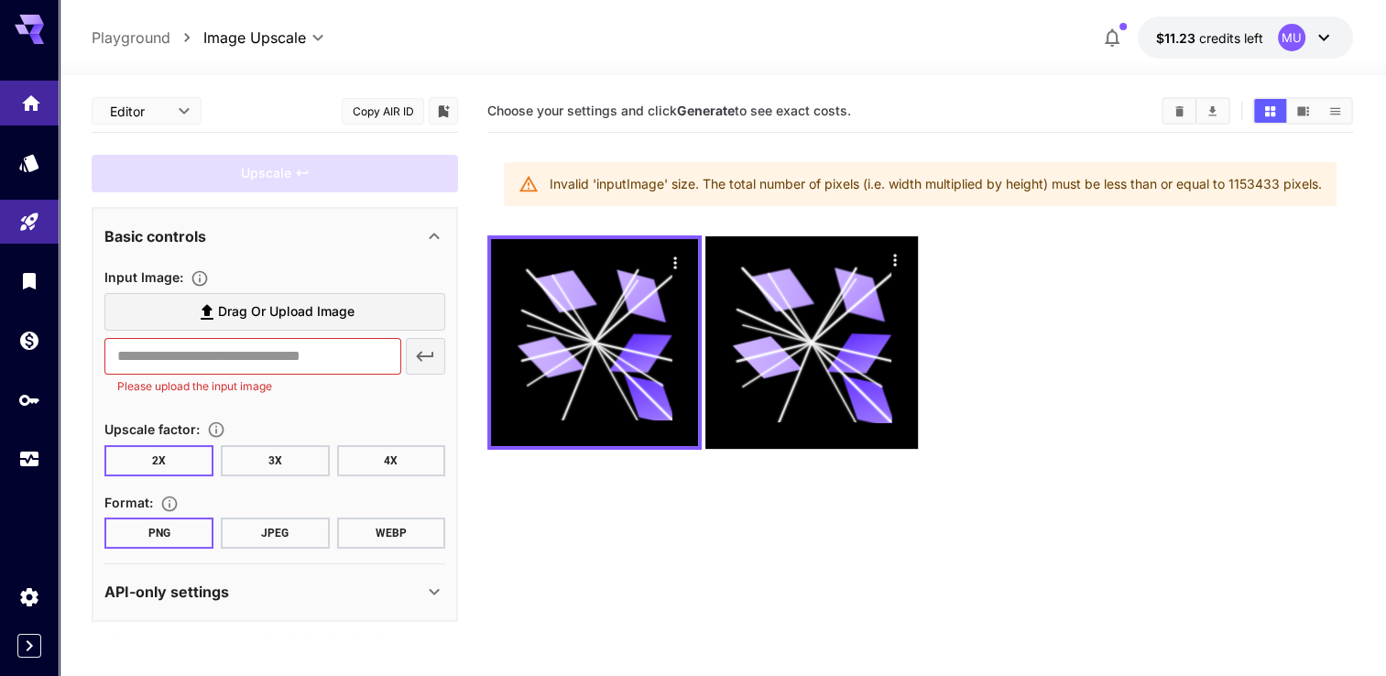
click at [44, 103] on link at bounding box center [29, 103] width 59 height 45
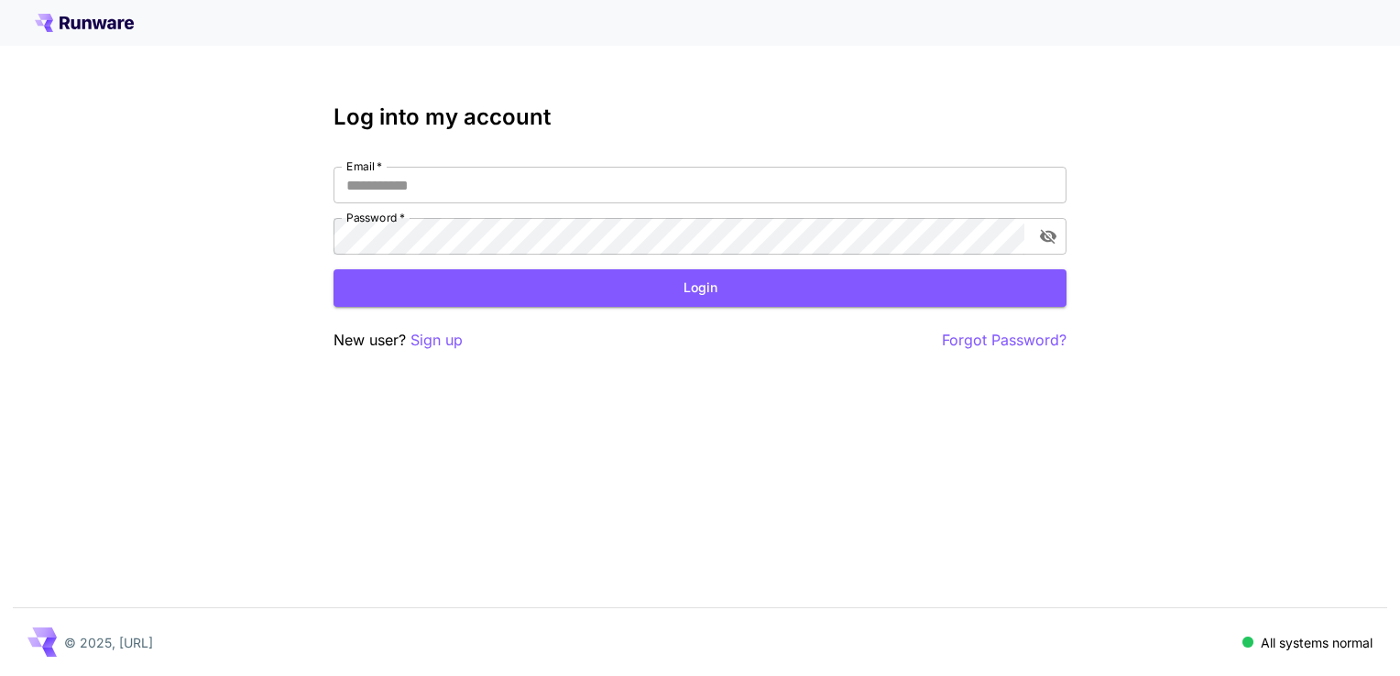
type input "**********"
drag, startPoint x: 436, startPoint y: 318, endPoint x: 443, endPoint y: 301, distance: 18.0
click at [439, 316] on div "**********" at bounding box center [699, 227] width 733 height 247
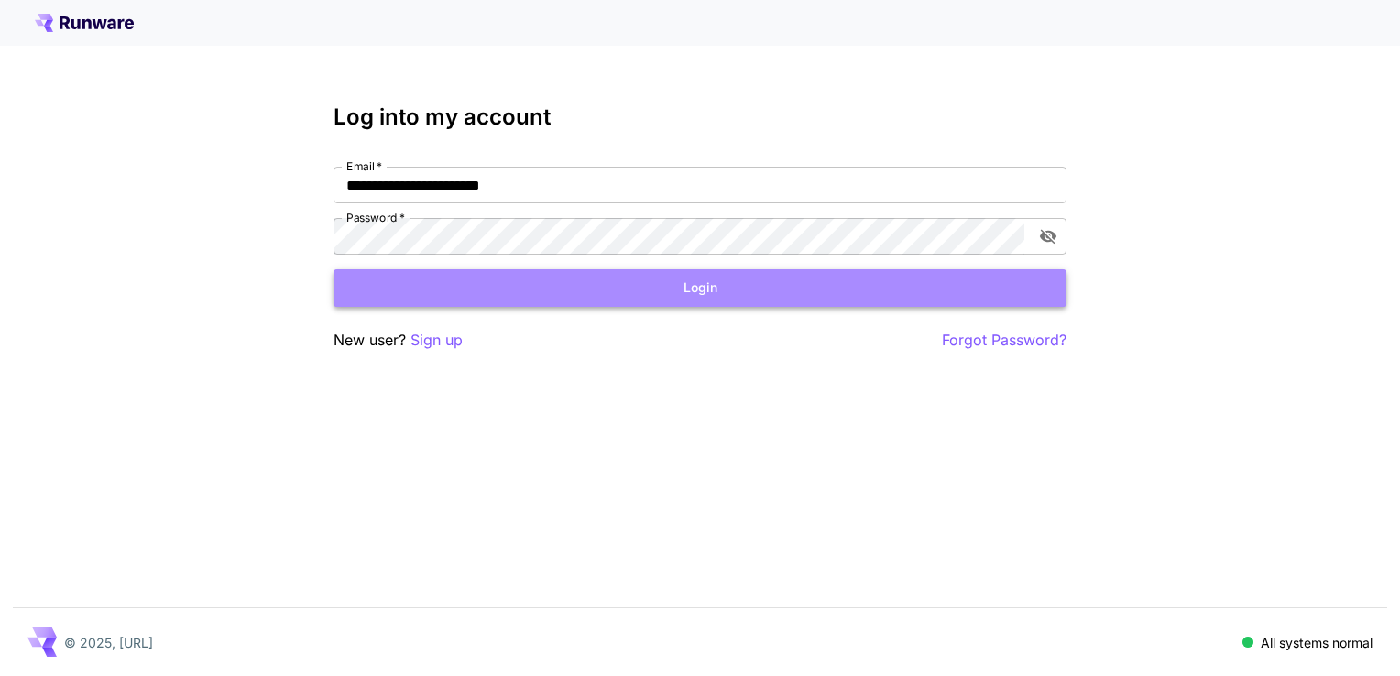
click at [447, 295] on button "Login" at bounding box center [699, 288] width 733 height 38
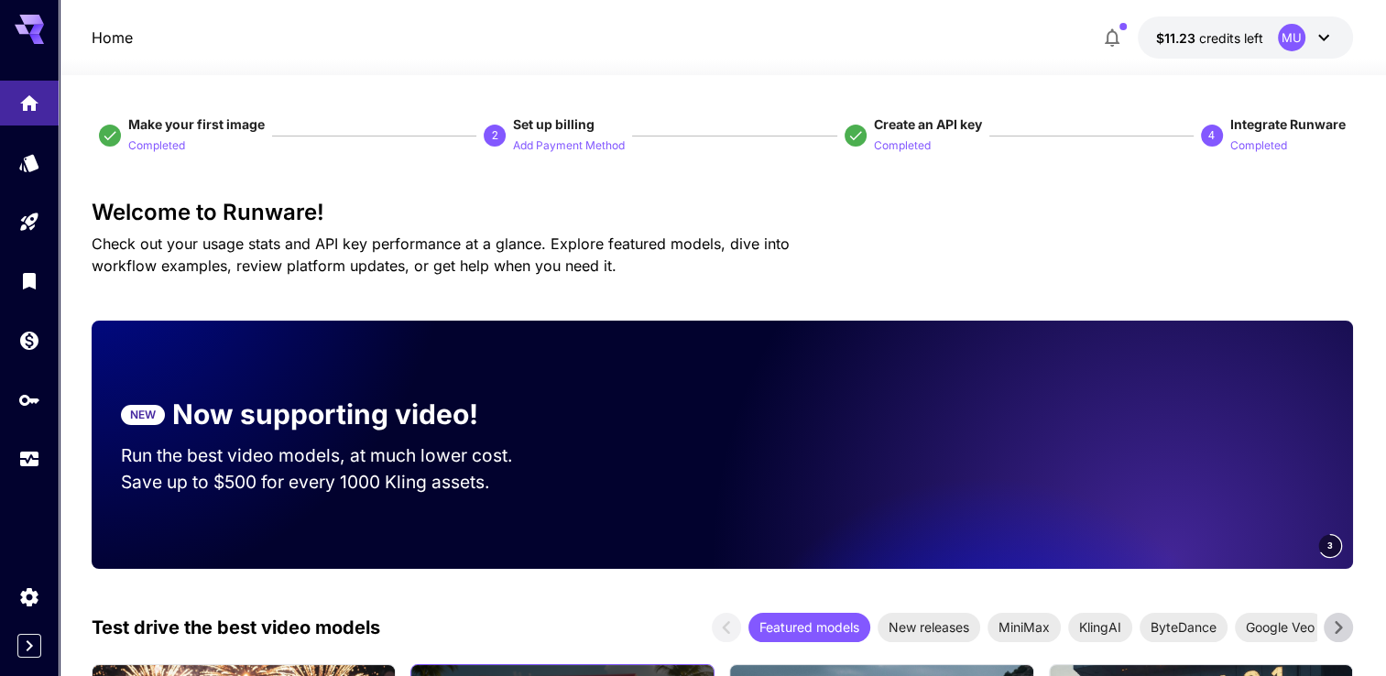
scroll to position [458, 0]
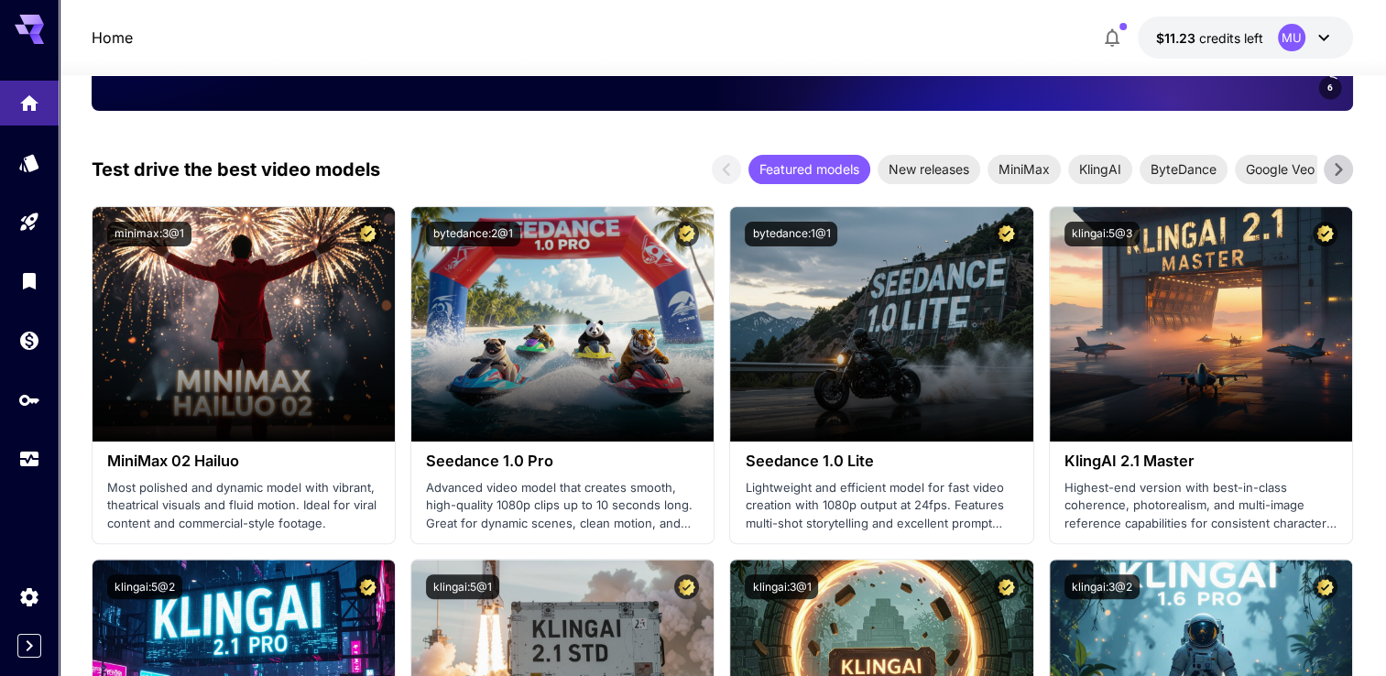
click at [744, 167] on icon at bounding box center [1338, 169] width 7 height 13
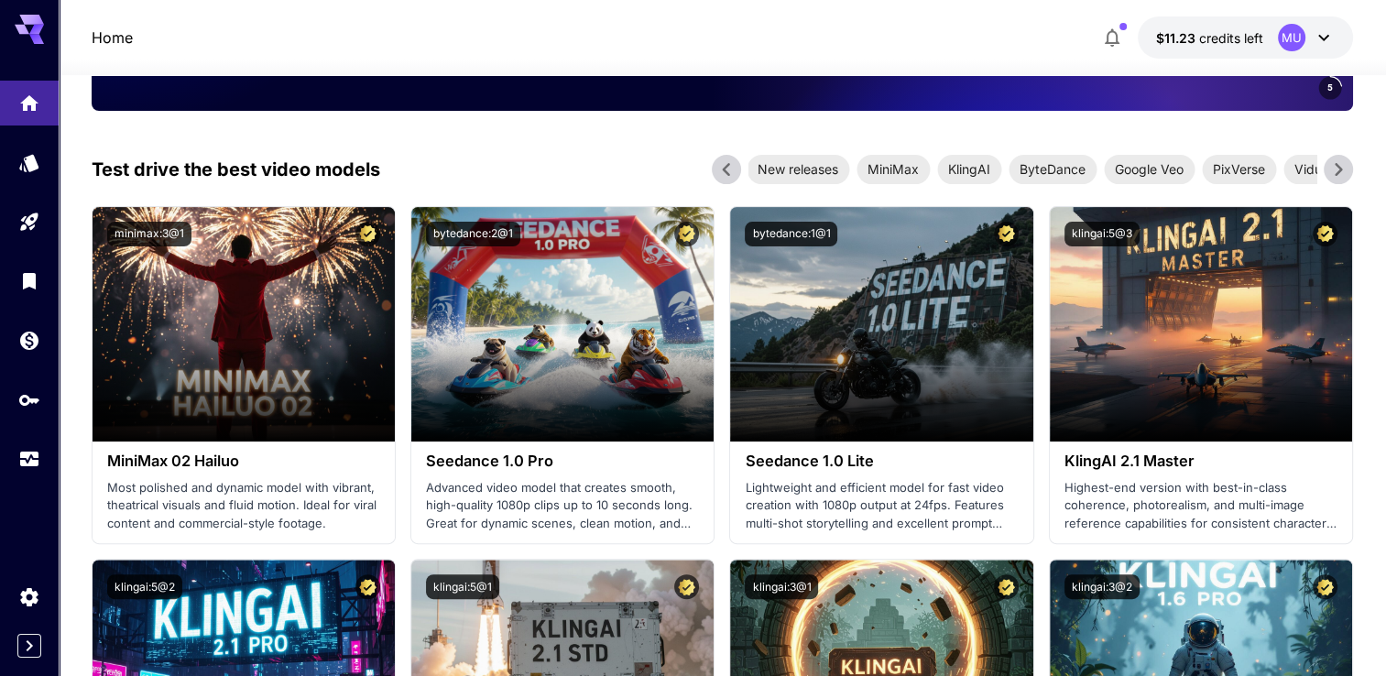
click at [744, 167] on icon at bounding box center [1338, 169] width 7 height 13
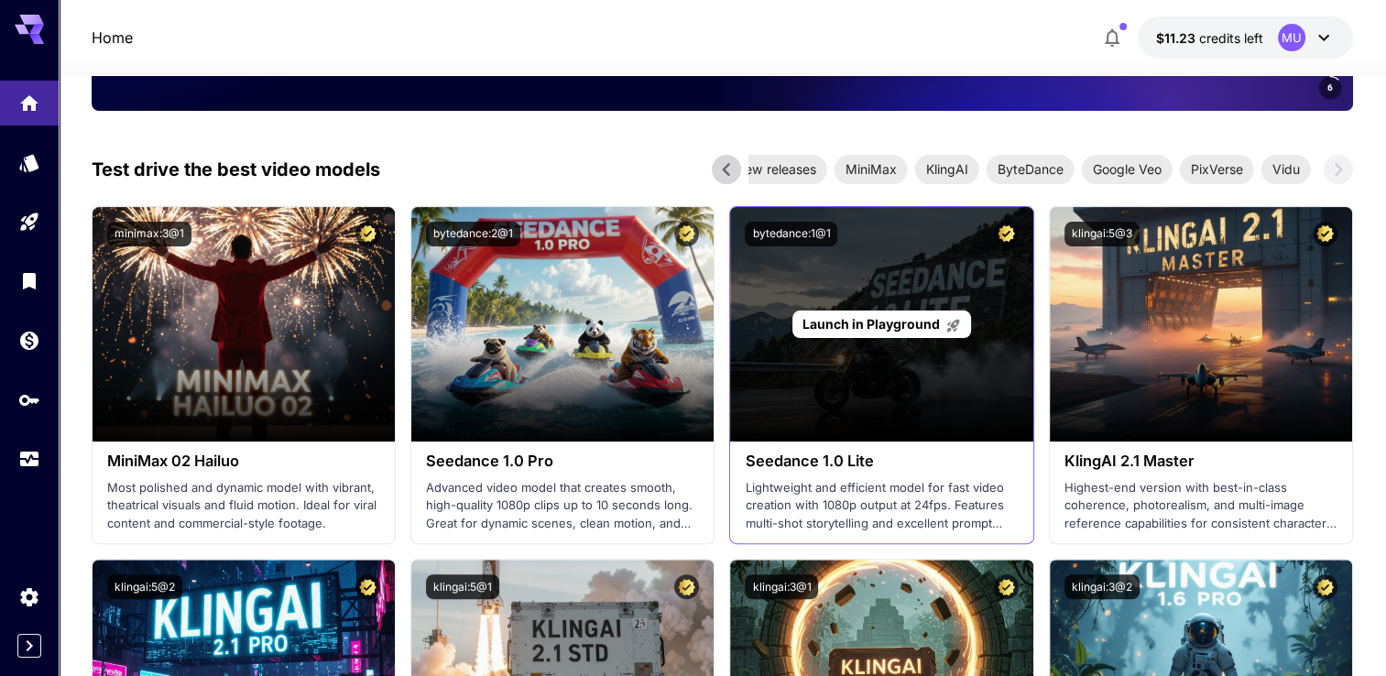
click at [744, 327] on span "Launch in Playground" at bounding box center [870, 324] width 137 height 16
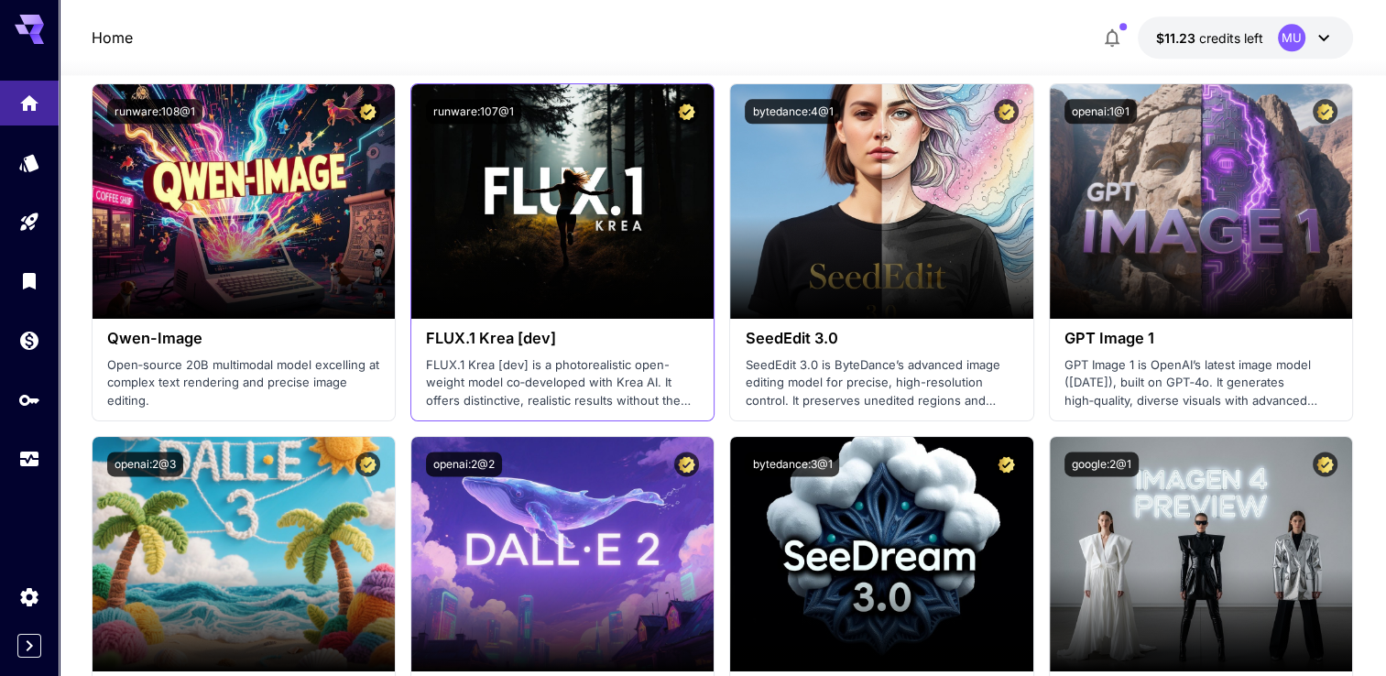
scroll to position [2565, 0]
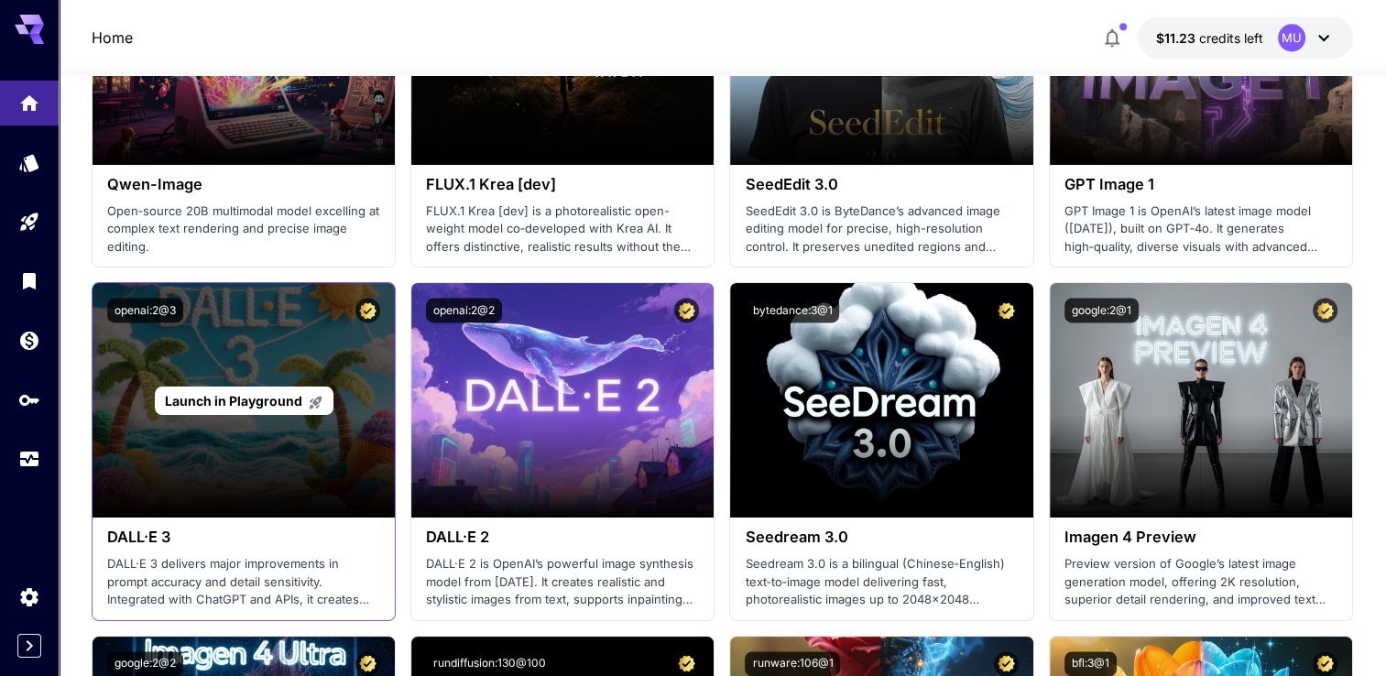
click at [278, 399] on span "Launch in Playground" at bounding box center [233, 401] width 137 height 16
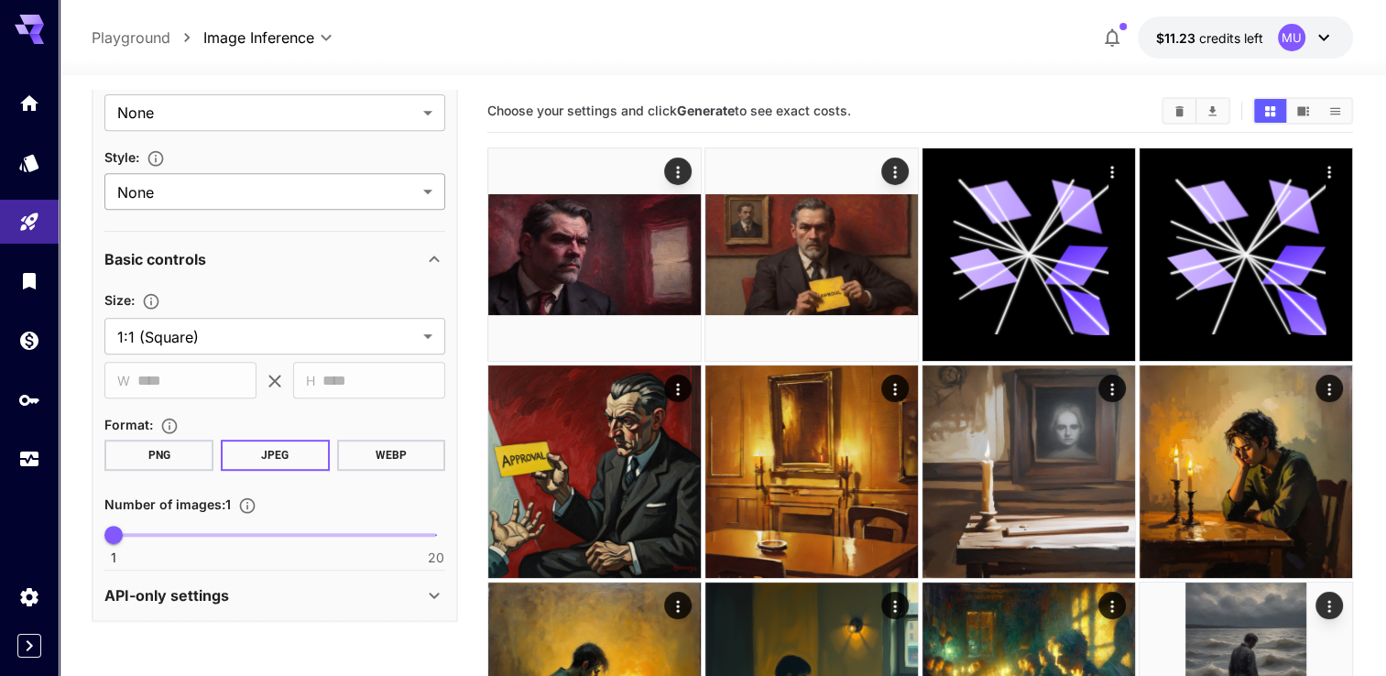
scroll to position [583, 0]
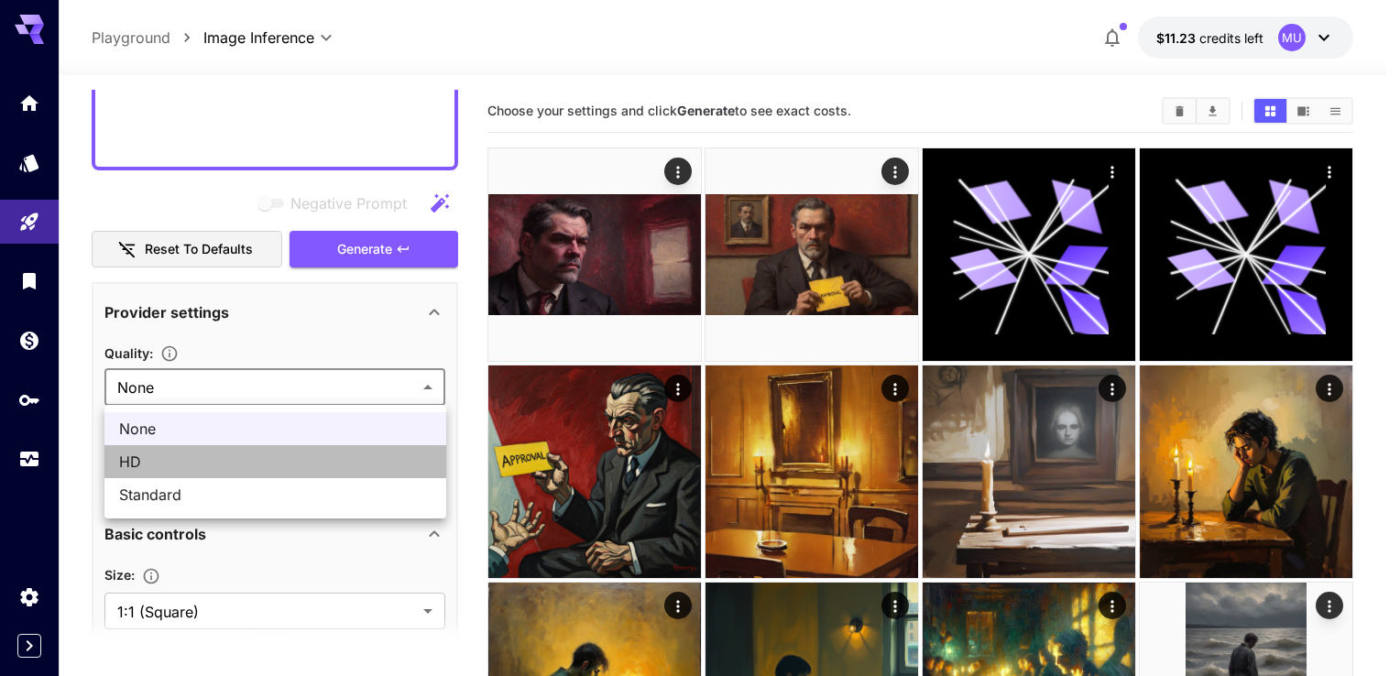
click at [282, 463] on span "HD" at bounding box center [275, 462] width 312 height 22
type input "**"
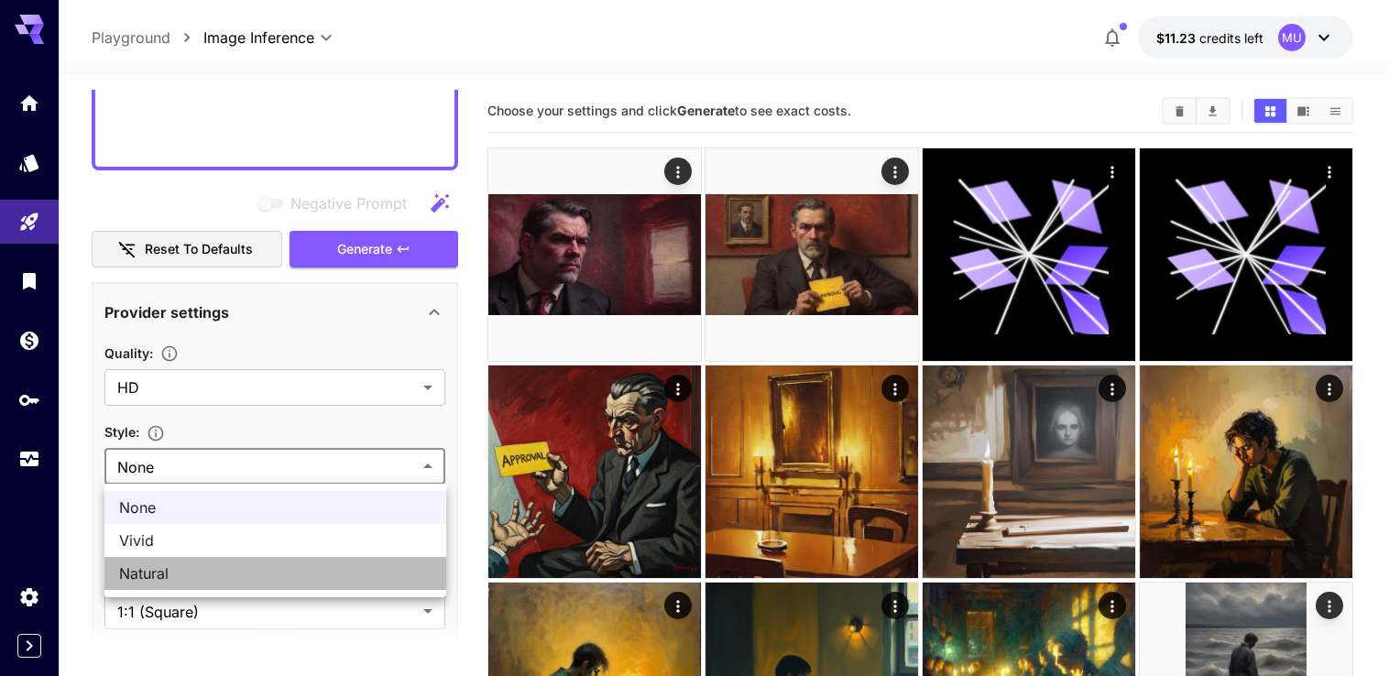
click at [255, 507] on span "Natural" at bounding box center [275, 573] width 312 height 22
type input "*******"
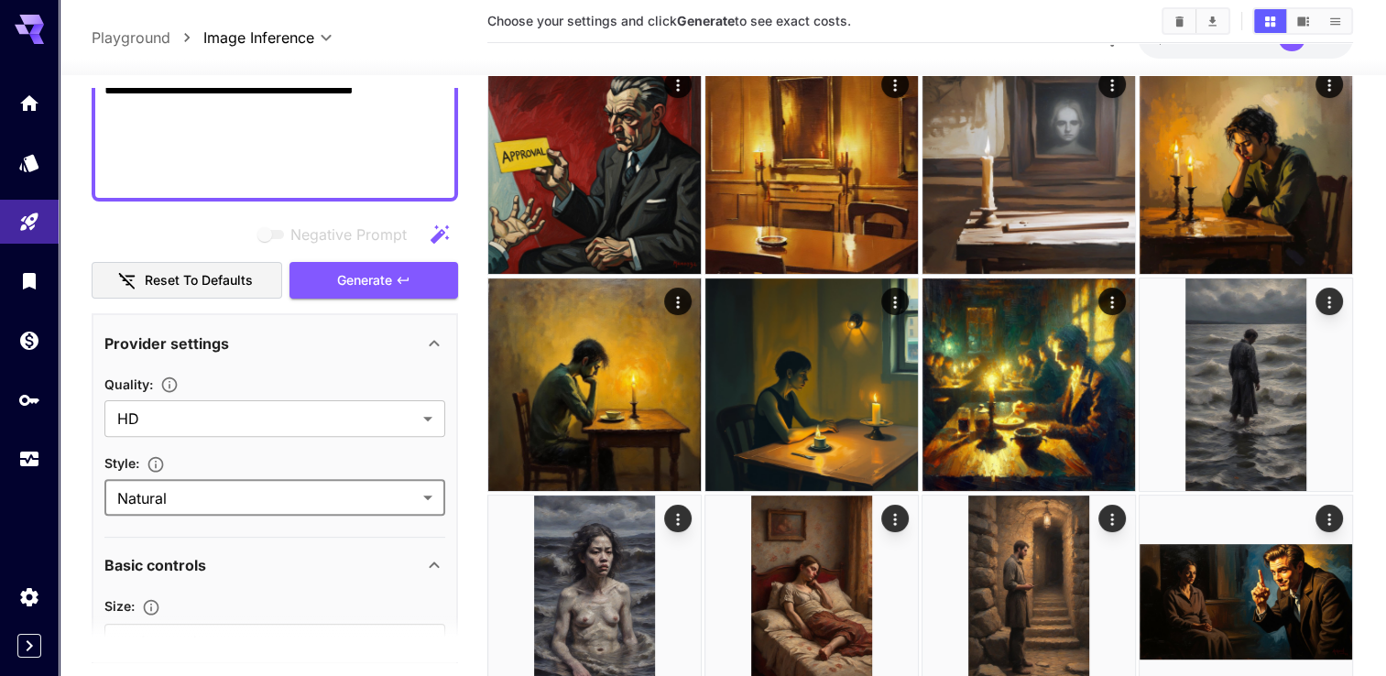
scroll to position [0, 0]
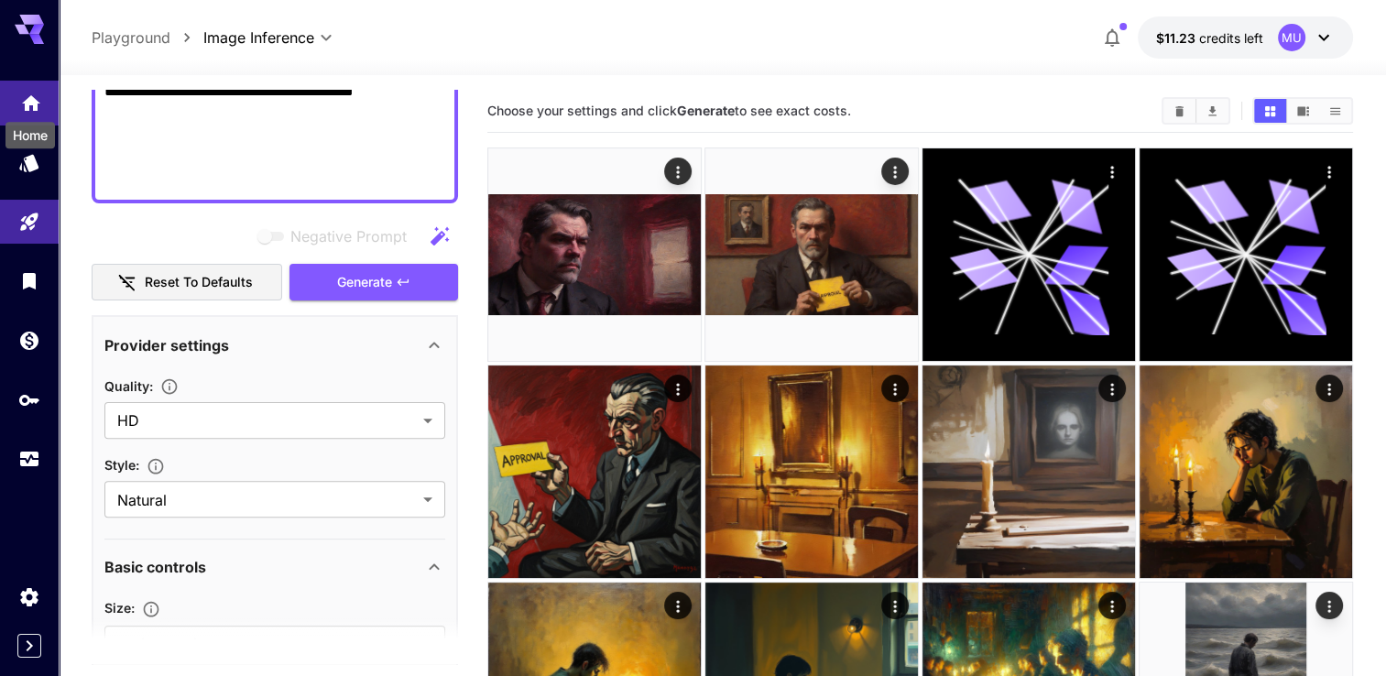
click at [29, 108] on icon "Home" at bounding box center [31, 99] width 22 height 22
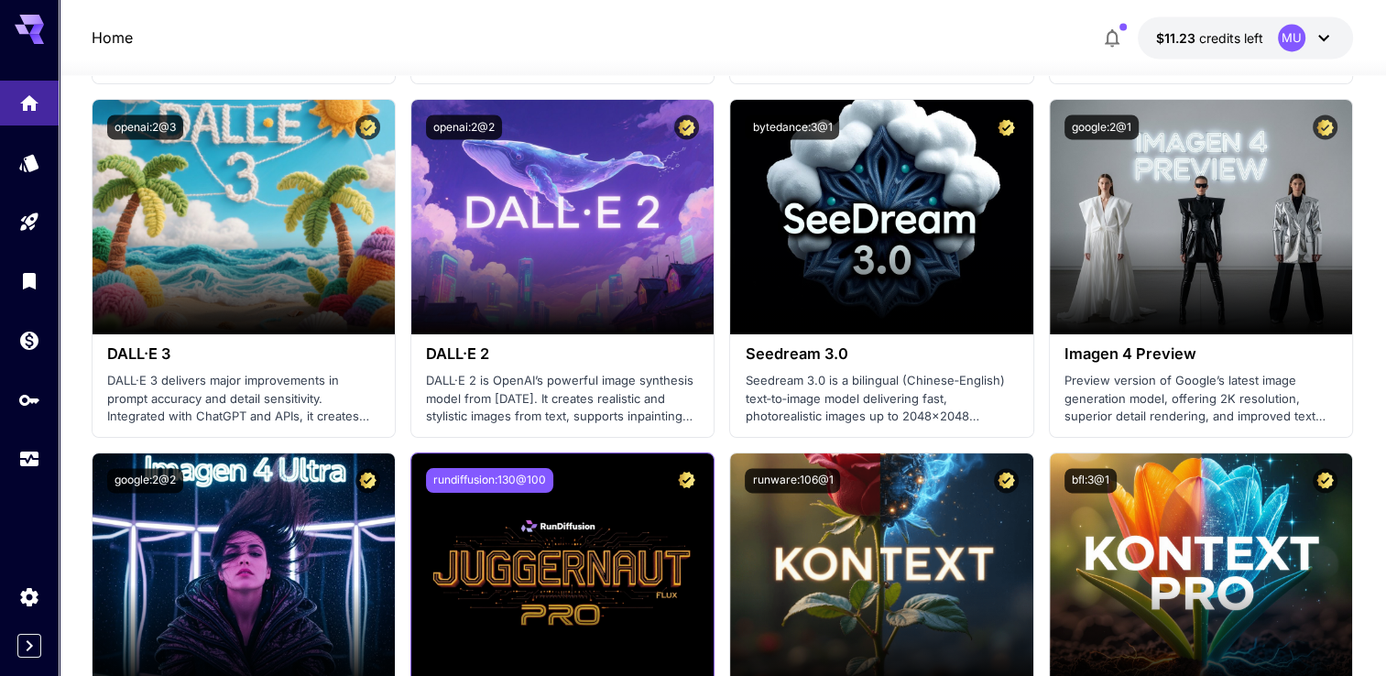
scroll to position [2290, 0]
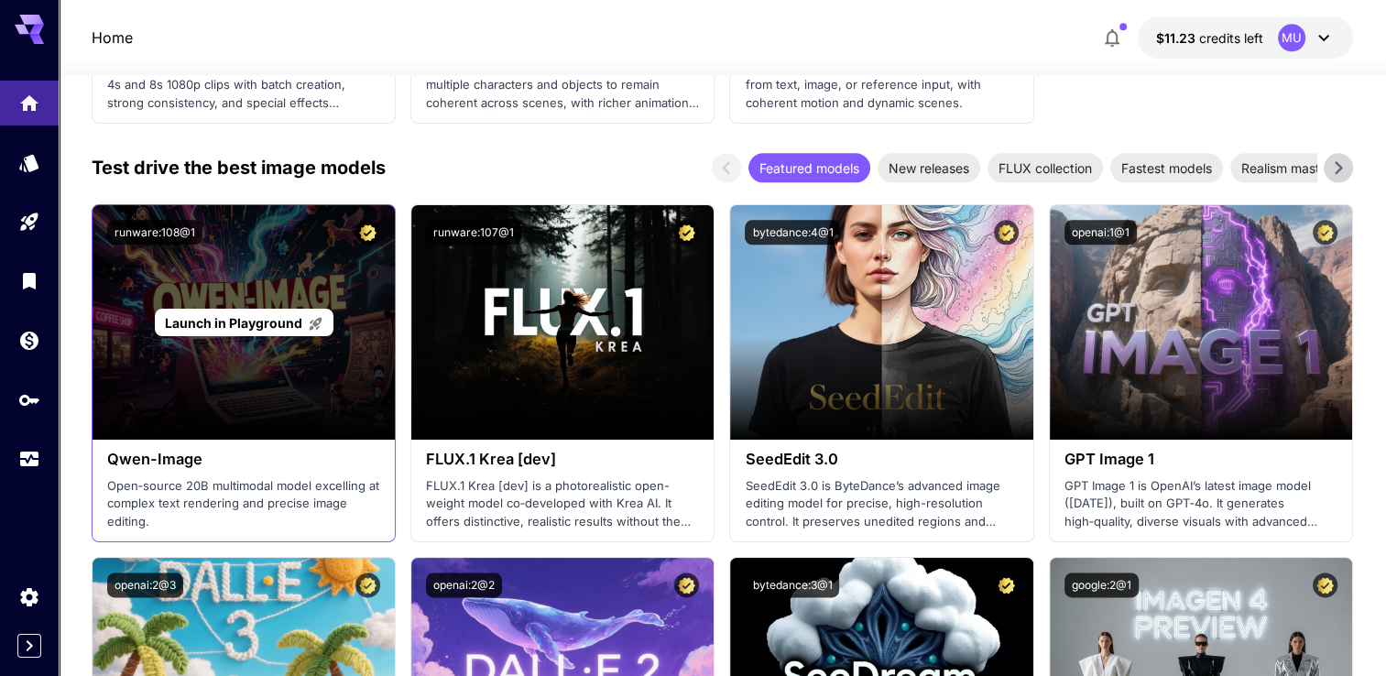
click at [223, 322] on span "Launch in Playground" at bounding box center [233, 323] width 137 height 16
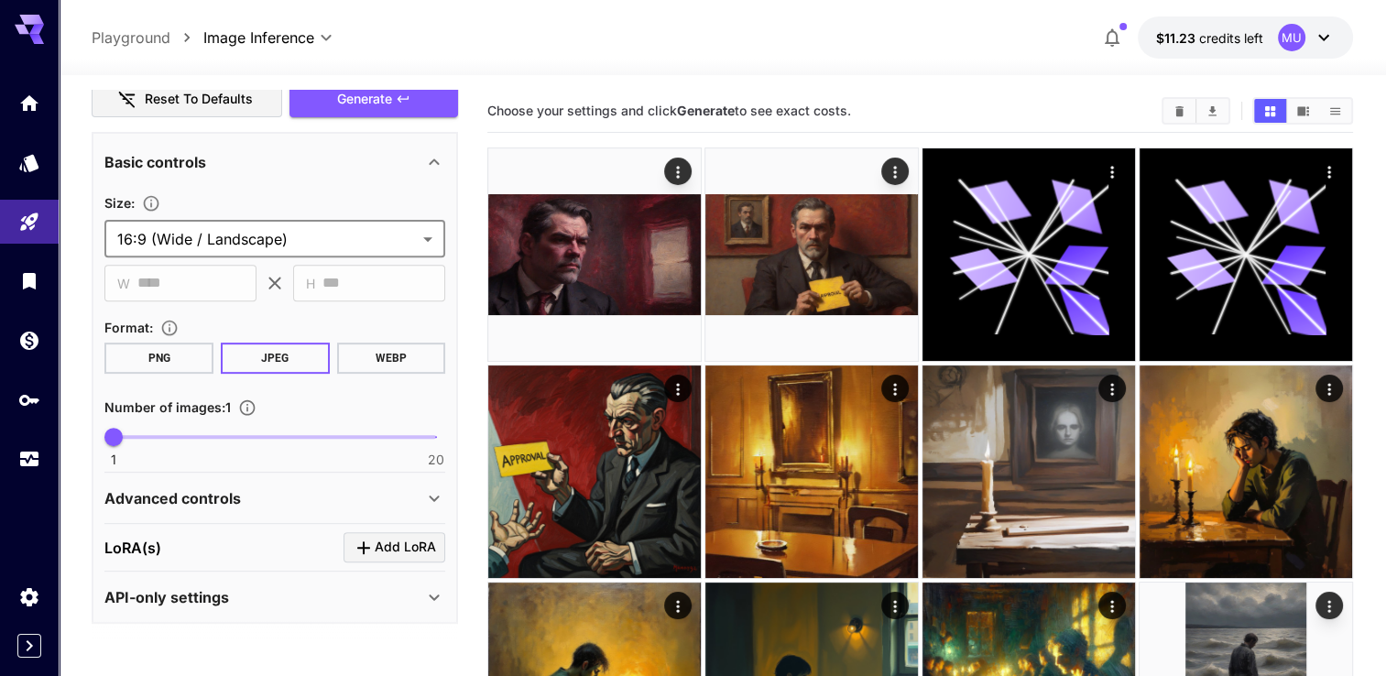
scroll to position [366, 0]
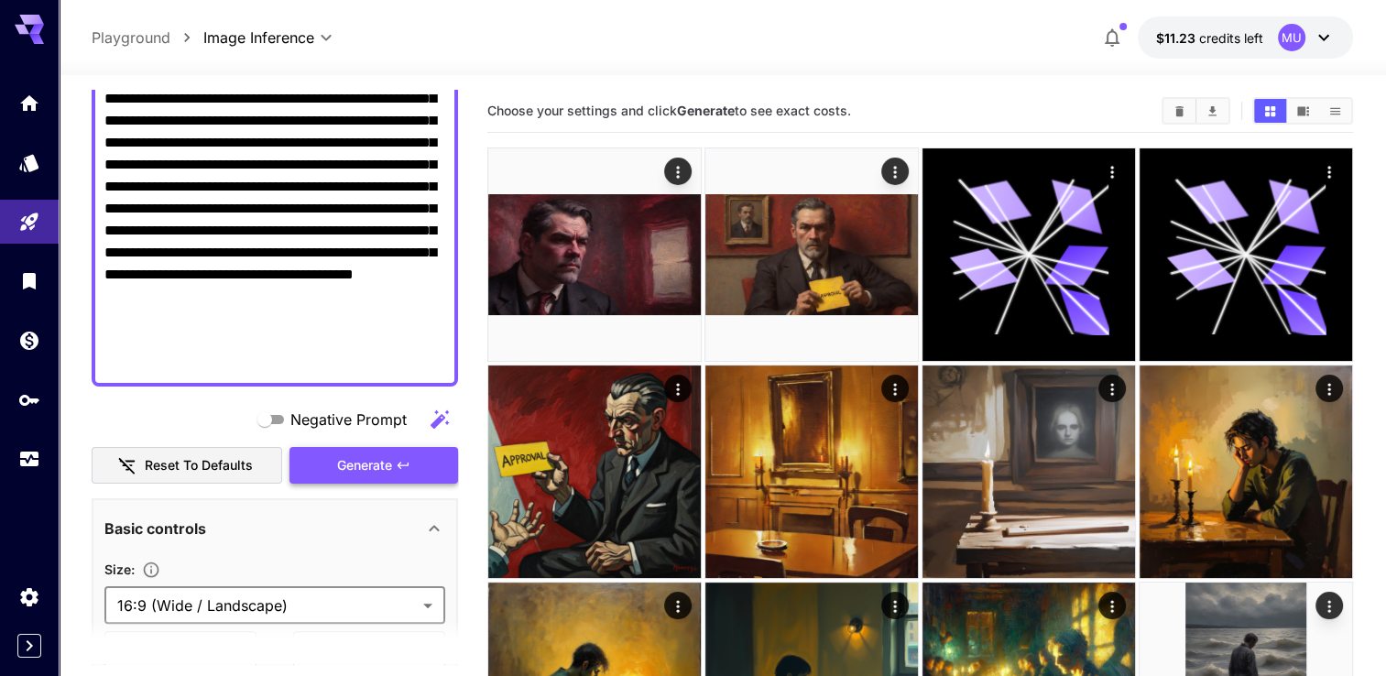
click at [335, 456] on button "Generate" at bounding box center [373, 466] width 169 height 38
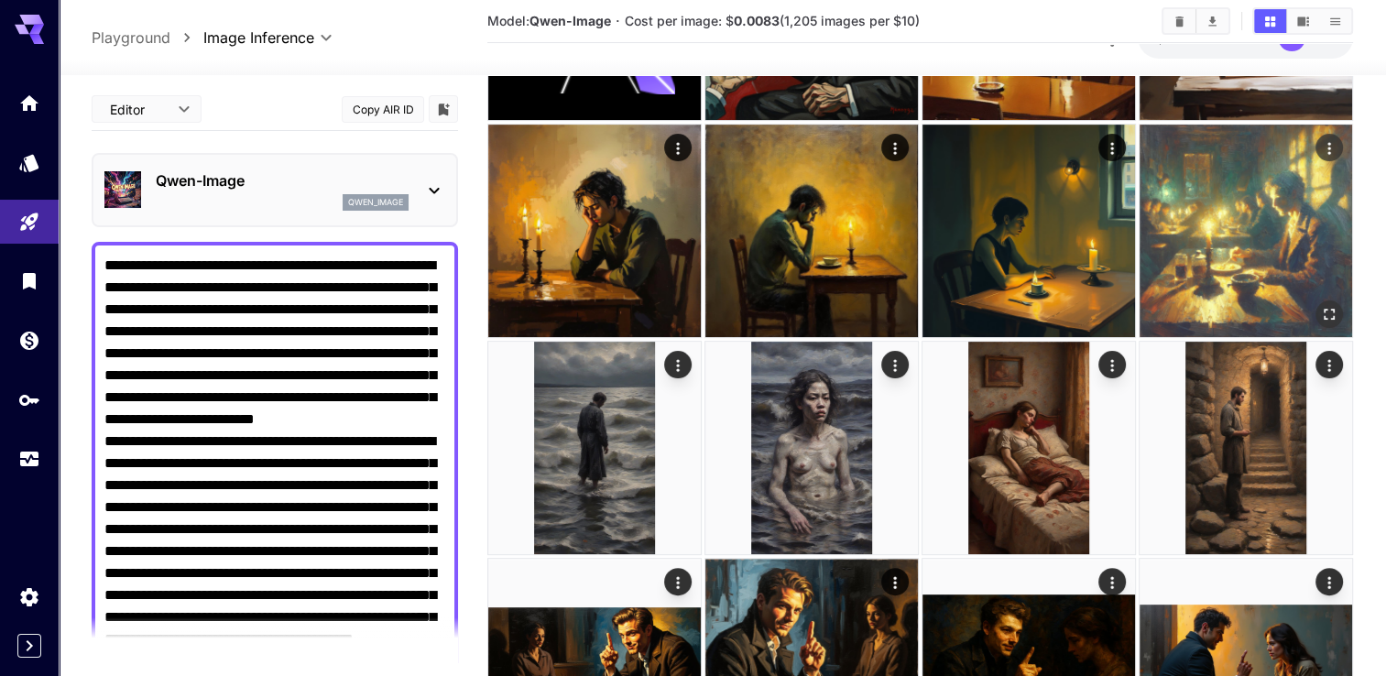
scroll to position [0, 0]
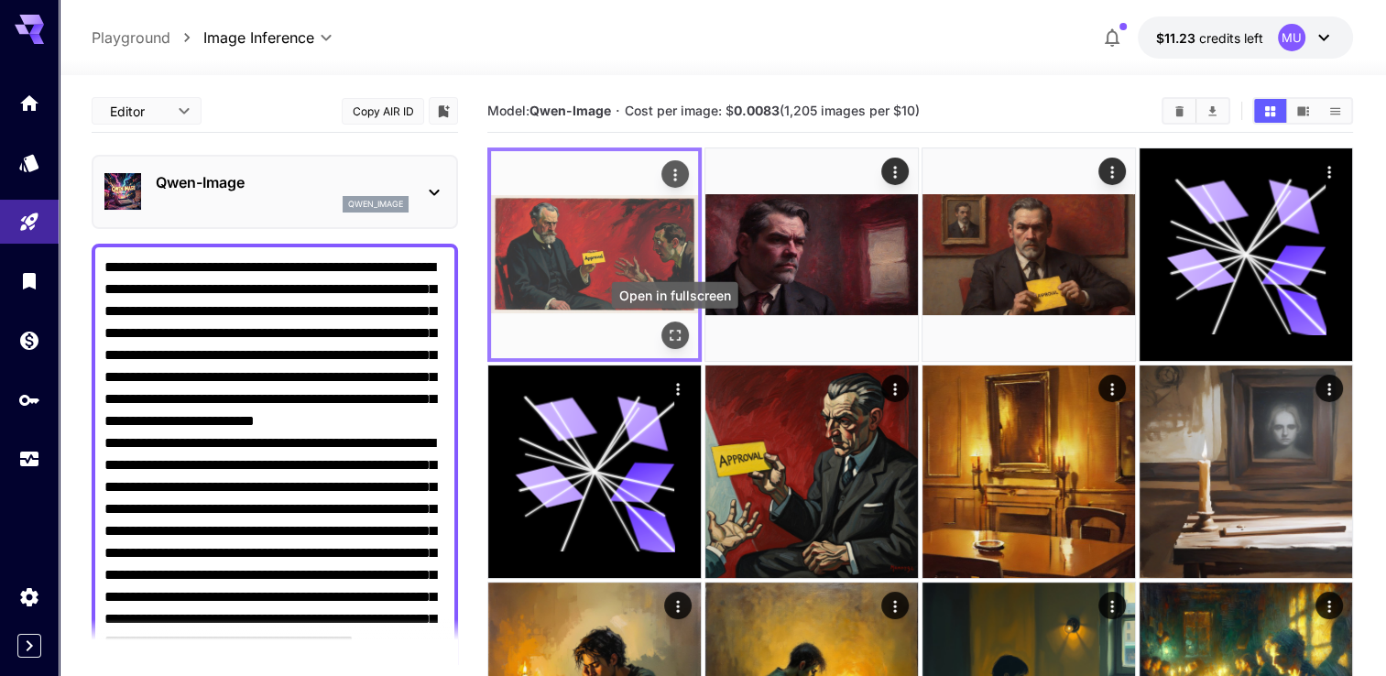
click at [678, 333] on icon "Open in fullscreen" at bounding box center [675, 335] width 18 height 18
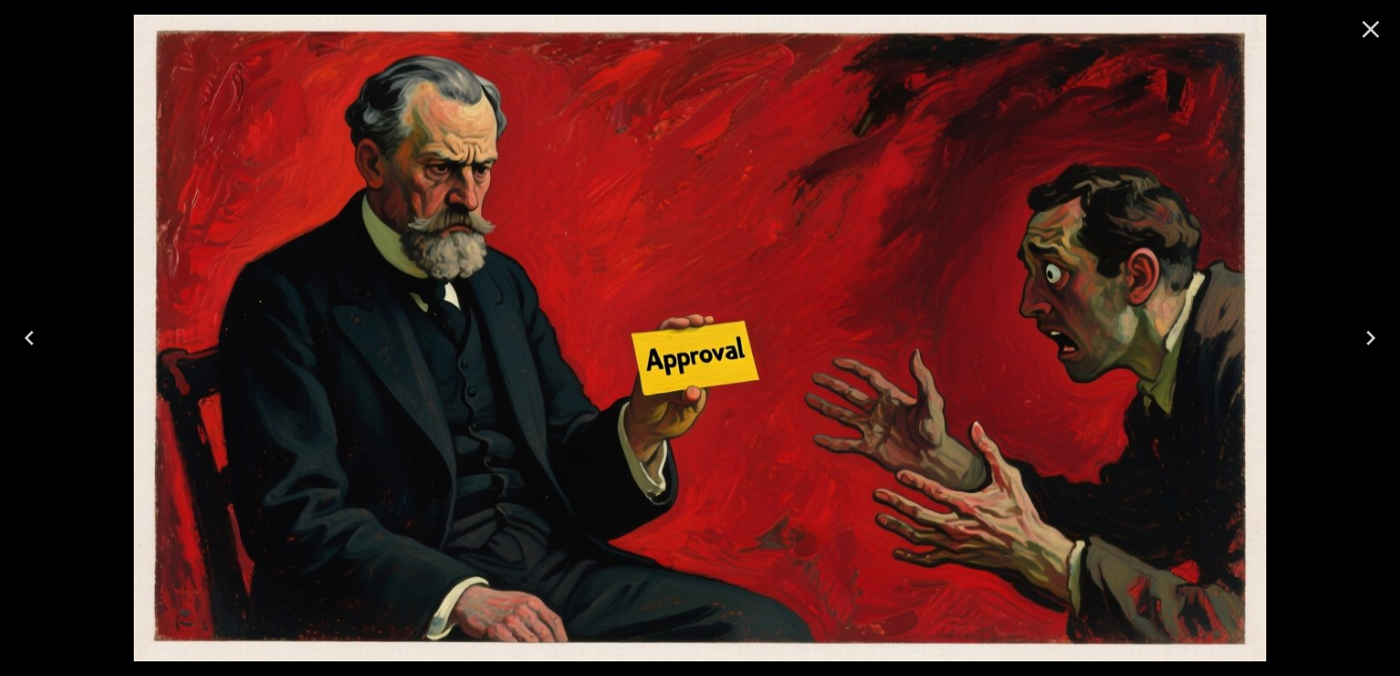
click at [1385, 18] on button "Close" at bounding box center [1370, 29] width 44 height 44
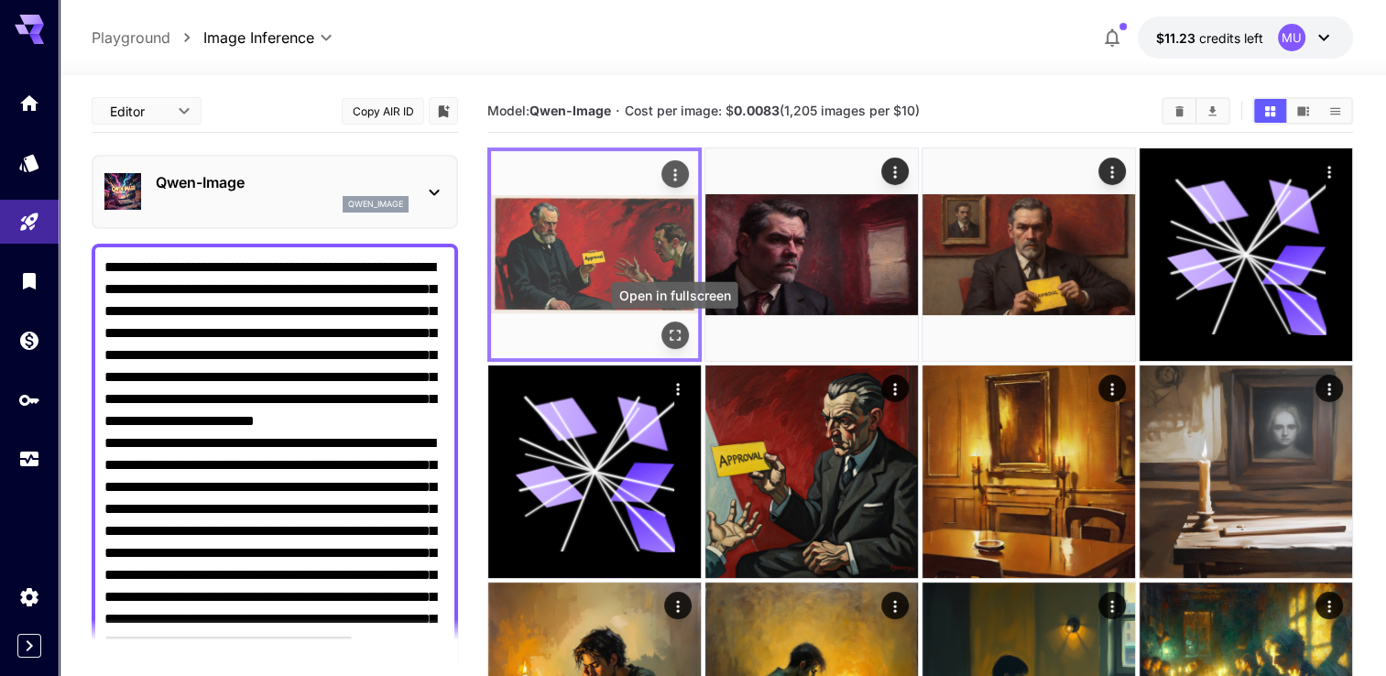
click at [671, 323] on button "Open in fullscreen" at bounding box center [674, 335] width 27 height 27
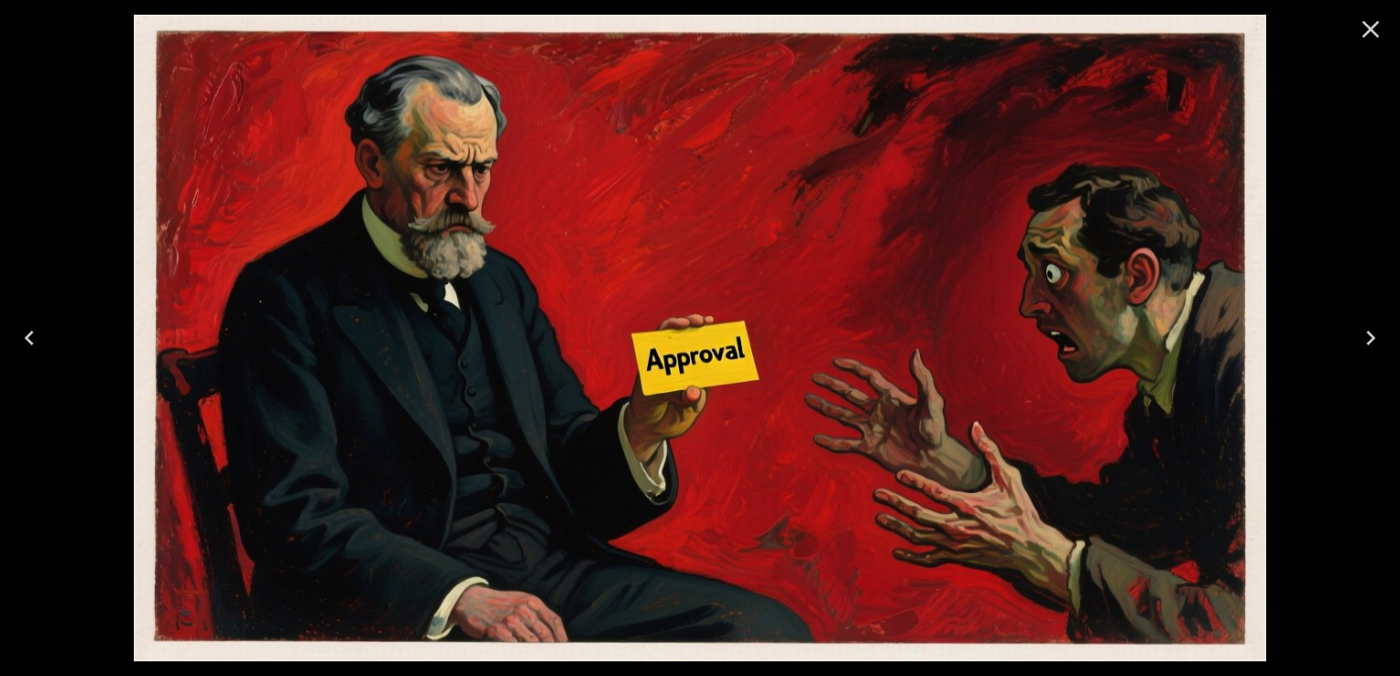
click at [1370, 27] on icon "Close" at bounding box center [1370, 29] width 17 height 17
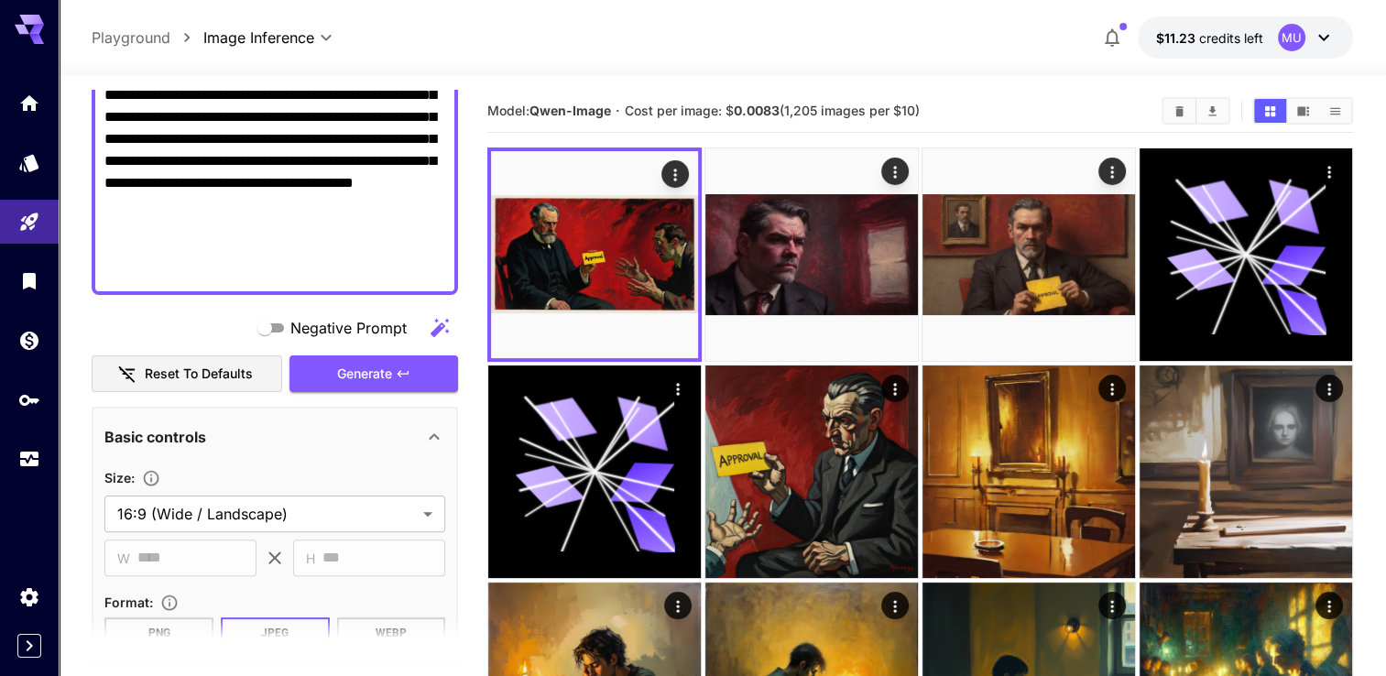
scroll to position [366, 0]
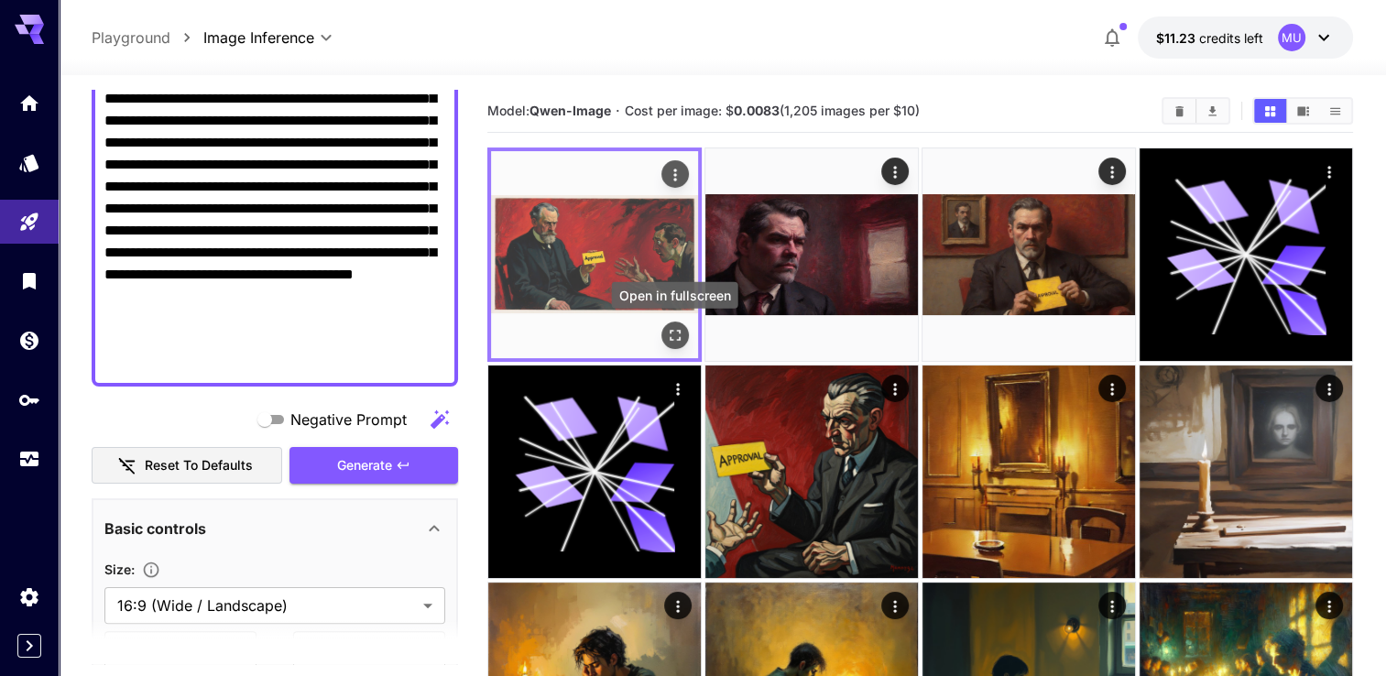
click at [675, 330] on icon "Open in fullscreen" at bounding box center [675, 335] width 18 height 18
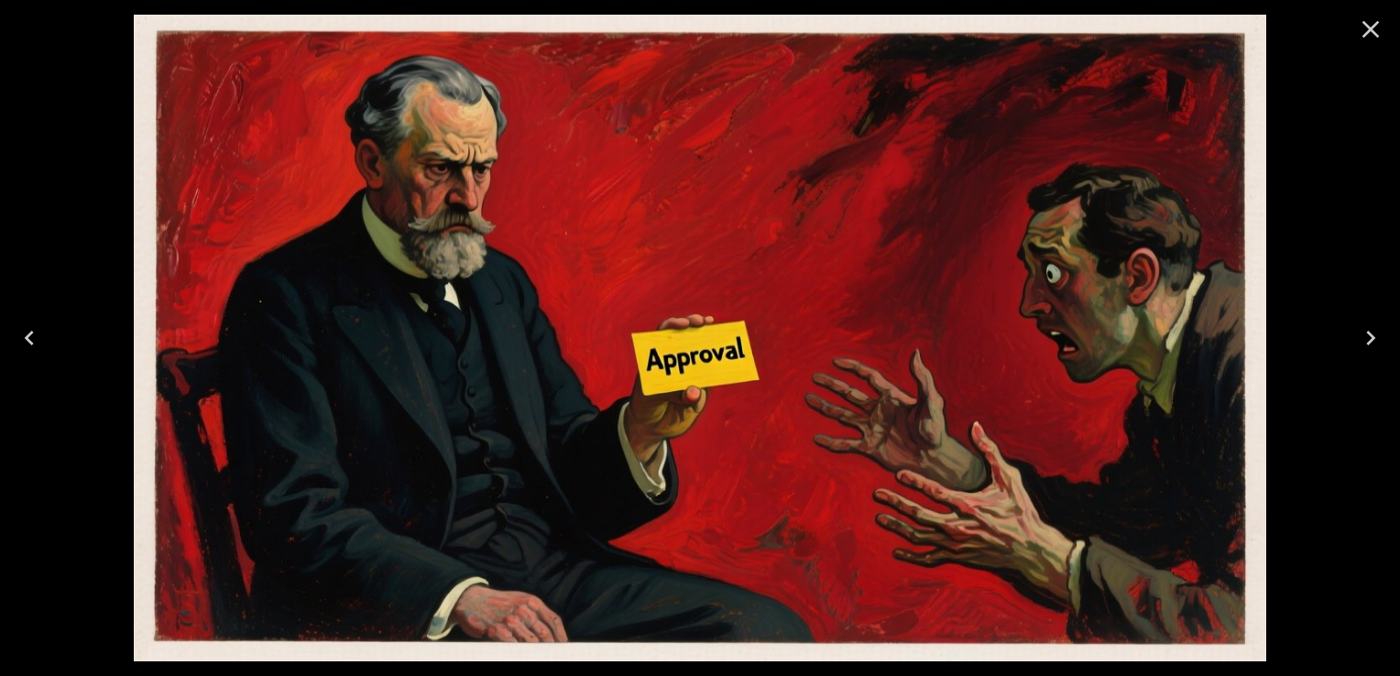
click at [1370, 34] on icon "Close" at bounding box center [1370, 29] width 29 height 29
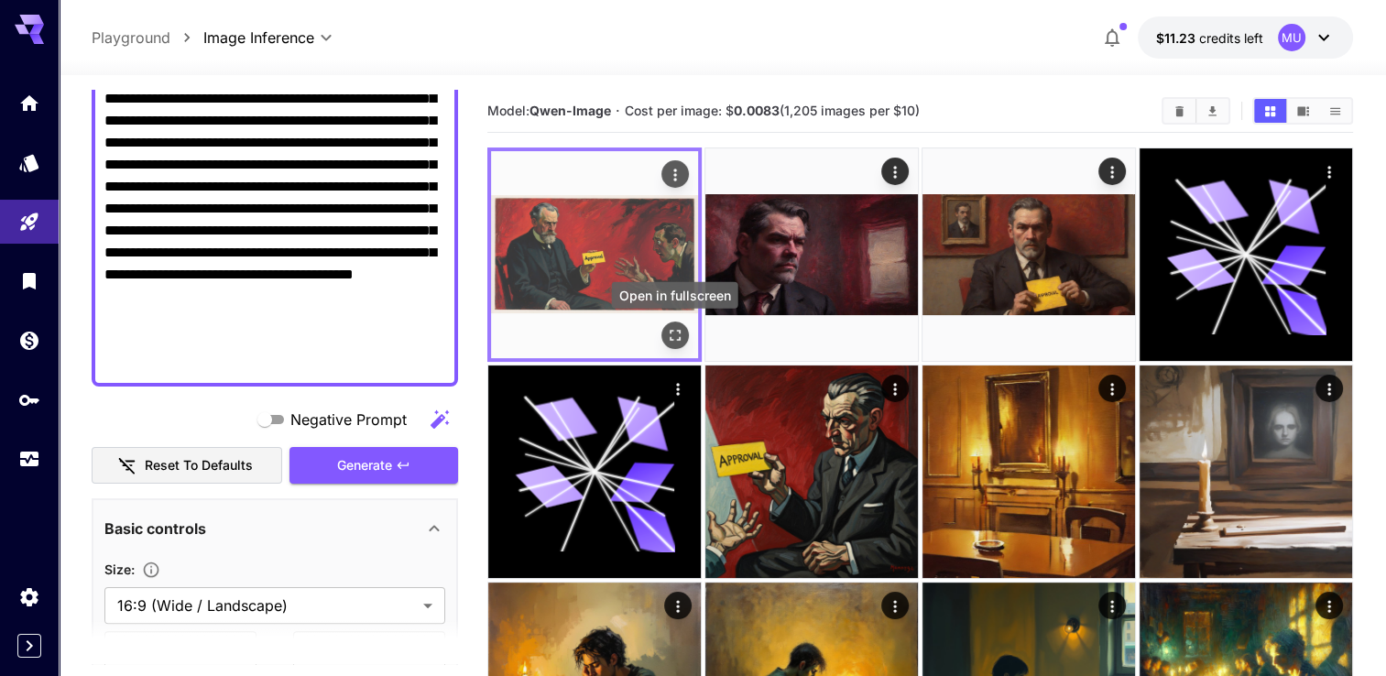
click at [668, 335] on icon "Open in fullscreen" at bounding box center [675, 335] width 18 height 18
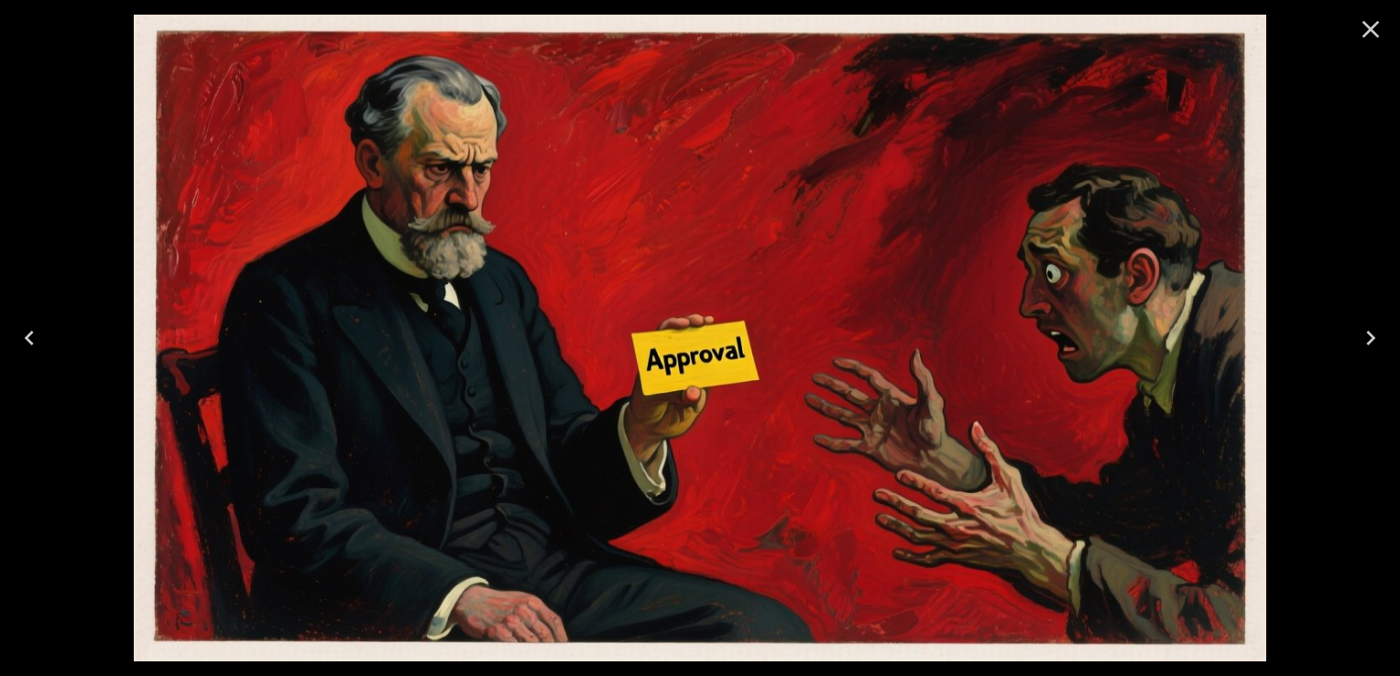
click at [1367, 27] on icon "Close" at bounding box center [1370, 29] width 29 height 29
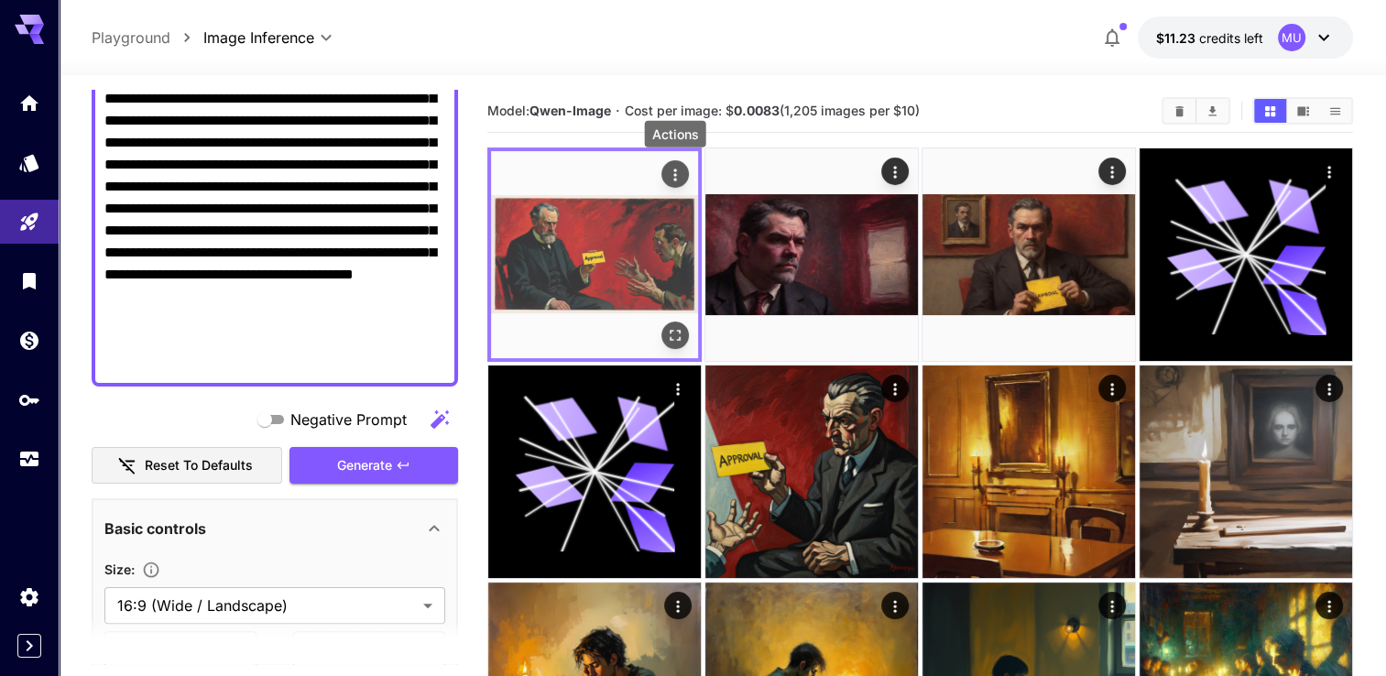
click at [673, 180] on icon "Actions" at bounding box center [675, 175] width 18 height 18
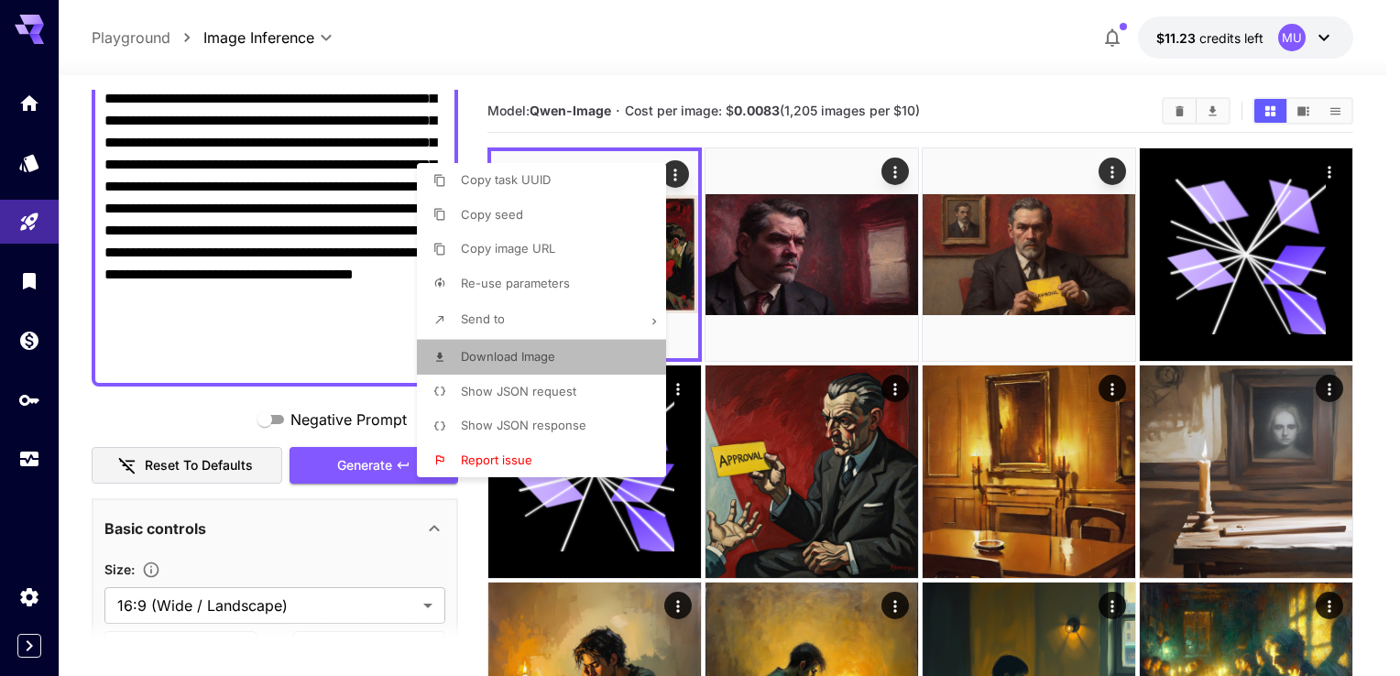
click at [484, 354] on span "Download Image" at bounding box center [508, 356] width 94 height 15
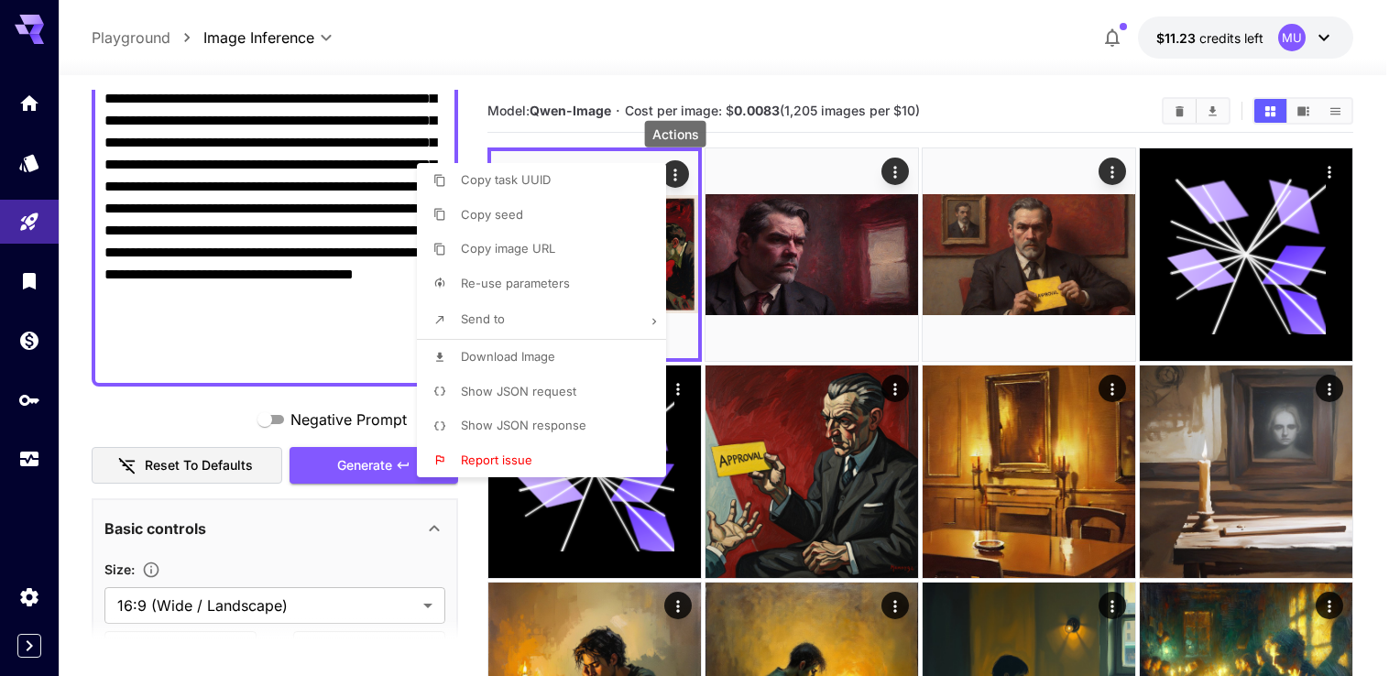
click at [852, 60] on div at bounding box center [700, 338] width 1400 height 676
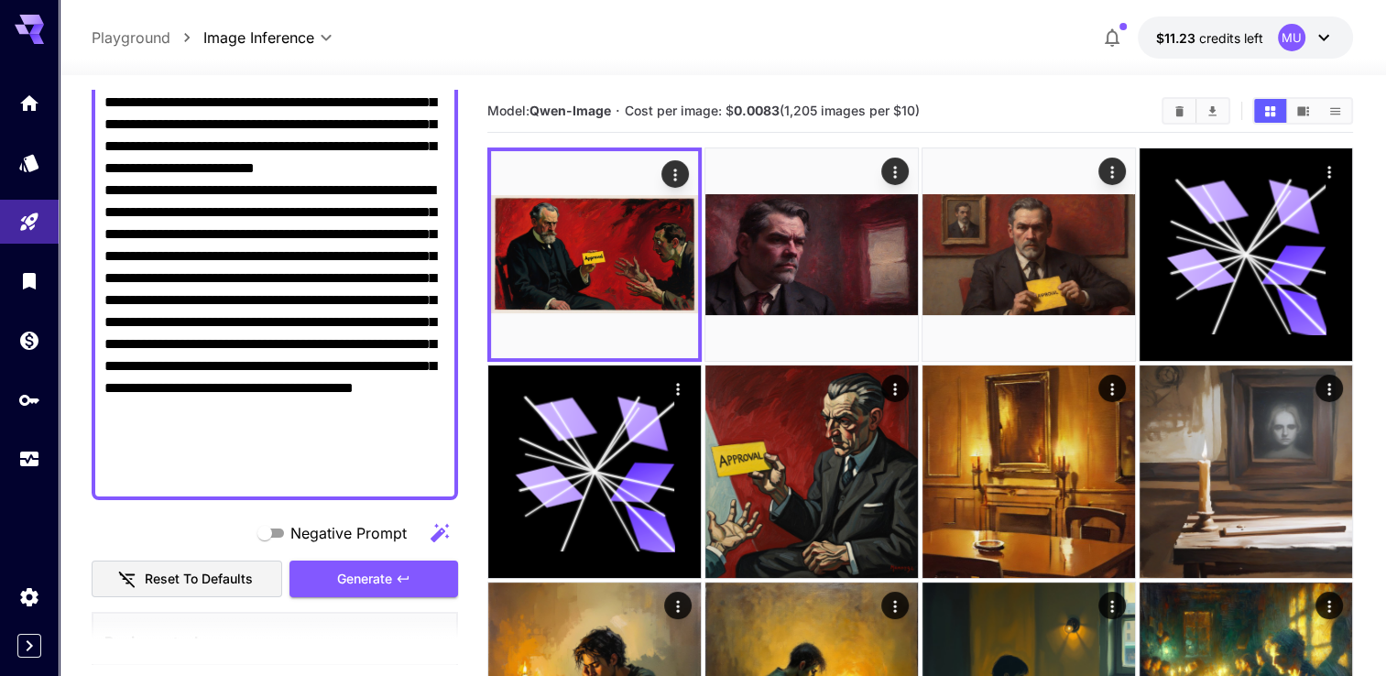
scroll to position [92, 0]
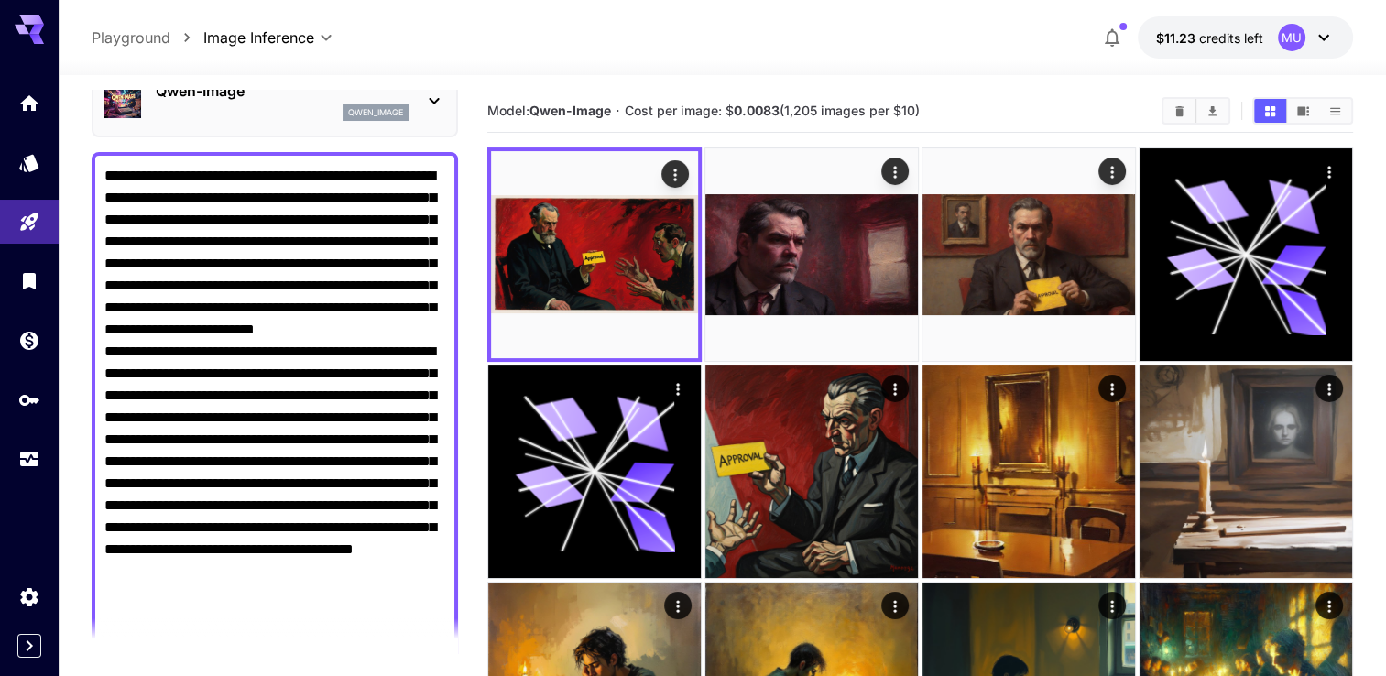
drag, startPoint x: 257, startPoint y: 240, endPoint x: 370, endPoint y: 241, distance: 112.7
click at [370, 241] on textarea "Negative Prompt" at bounding box center [274, 407] width 341 height 484
click at [267, 284] on textarea "Negative Prompt" at bounding box center [274, 407] width 341 height 484
click at [191, 369] on textarea "Negative Prompt" at bounding box center [274, 407] width 341 height 484
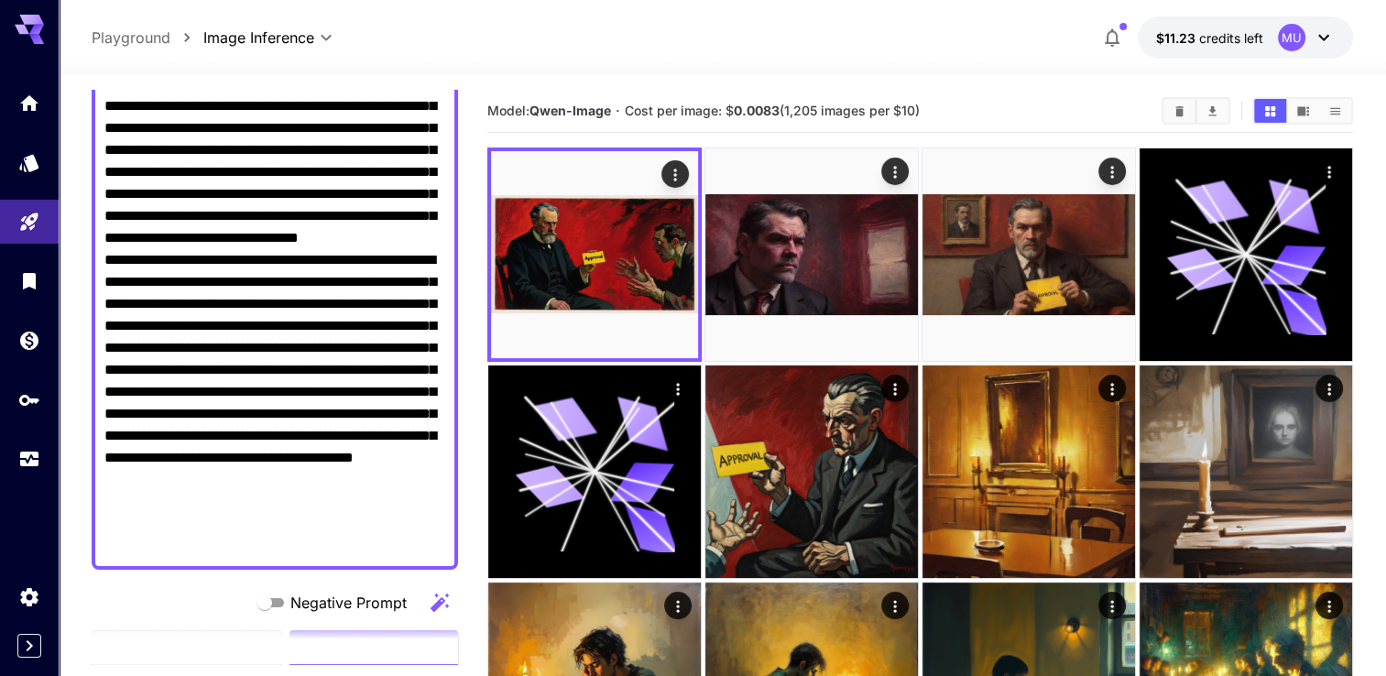
scroll to position [366, 0]
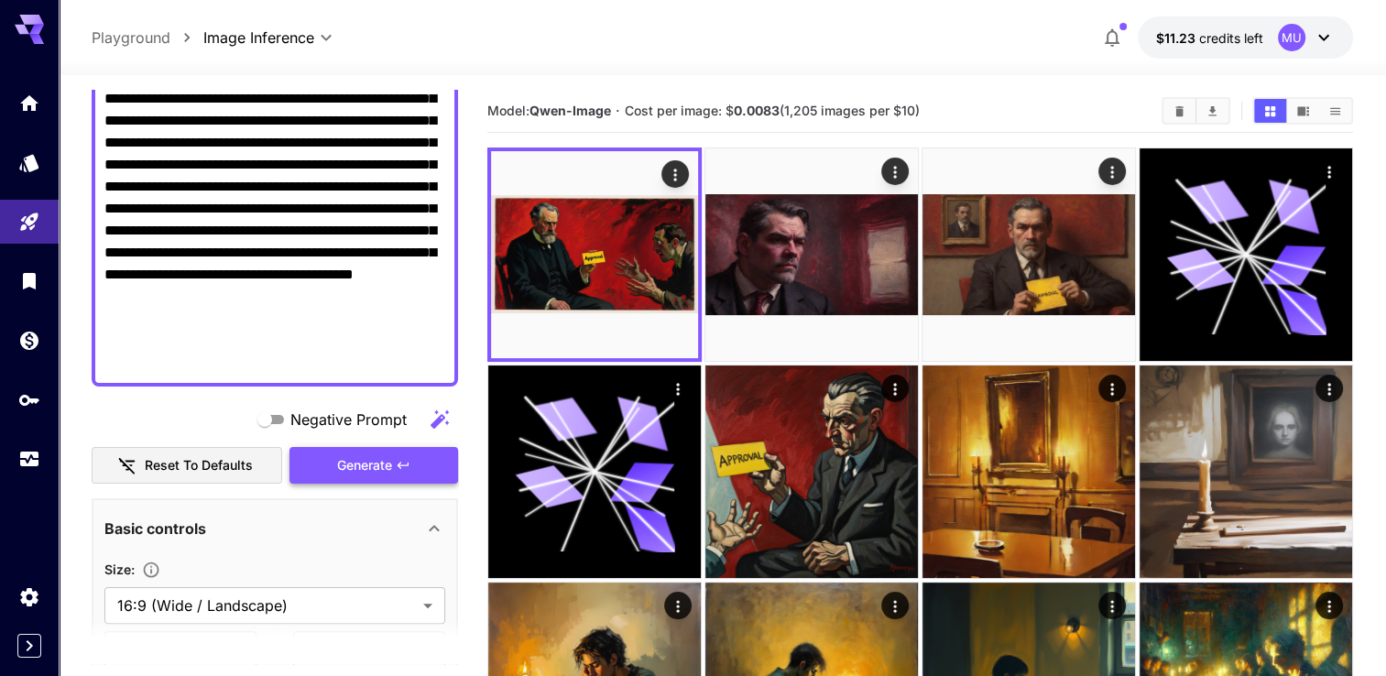
type textarea "**********"
click at [364, 467] on span "Generate" at bounding box center [364, 465] width 55 height 23
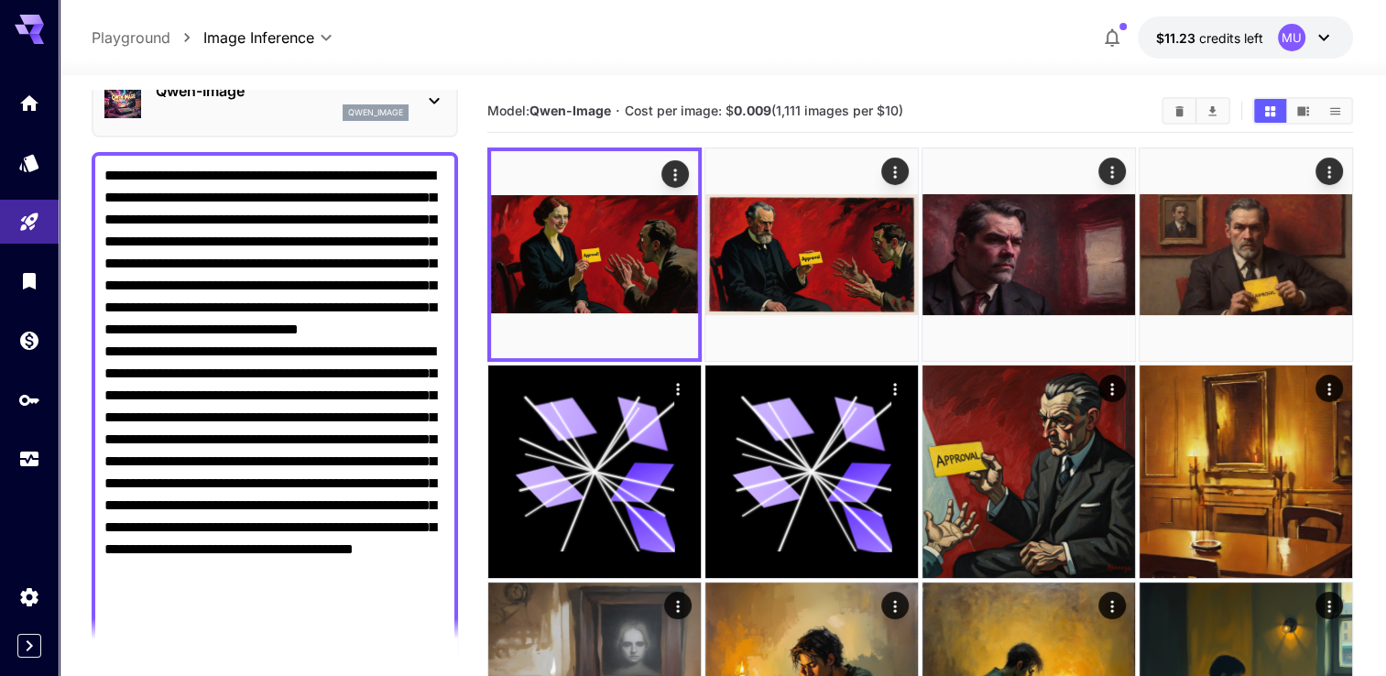
scroll to position [0, 0]
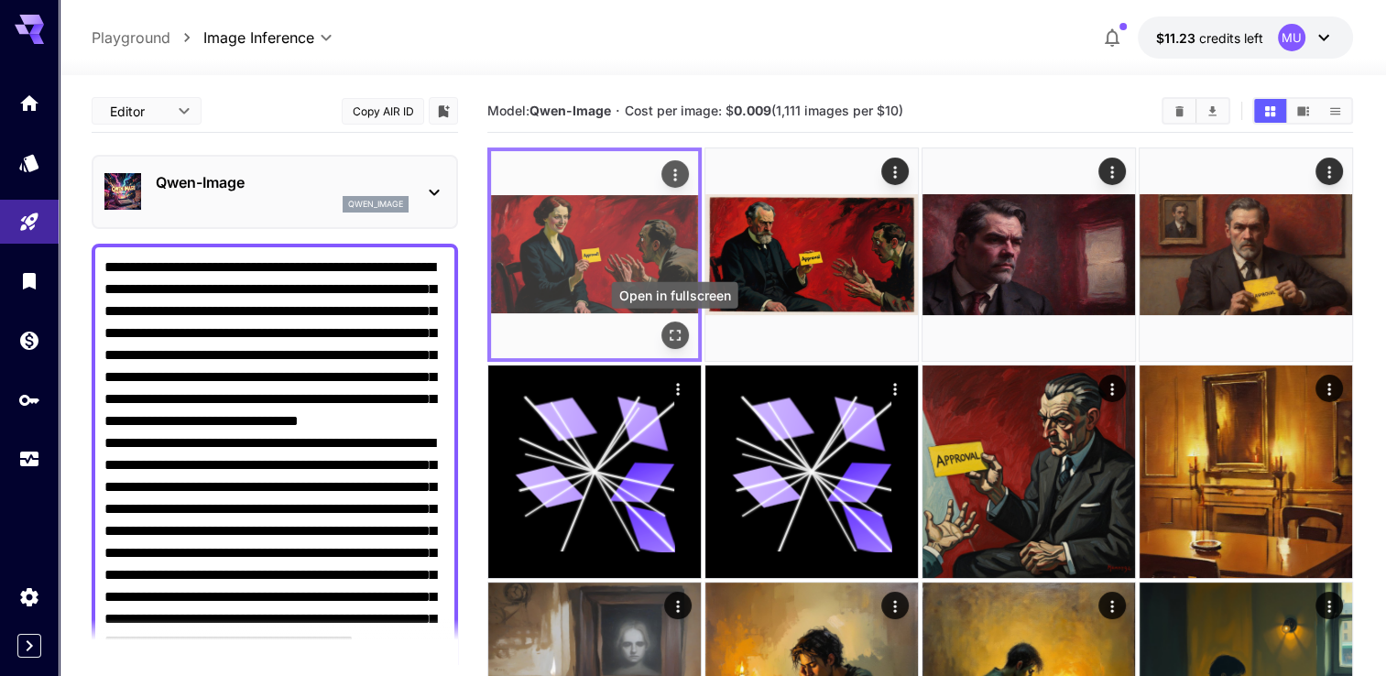
click at [683, 339] on icon "Open in fullscreen" at bounding box center [675, 335] width 18 height 18
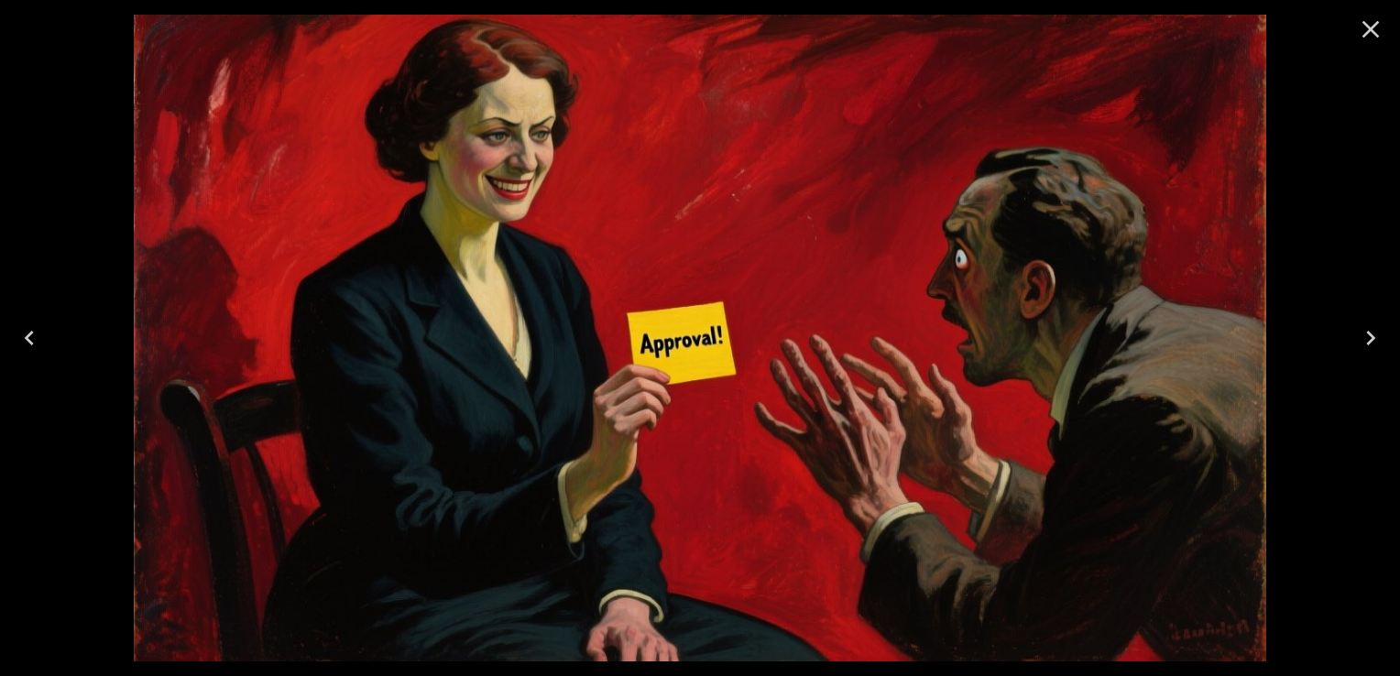
click at [1371, 35] on icon "Close" at bounding box center [1370, 29] width 29 height 29
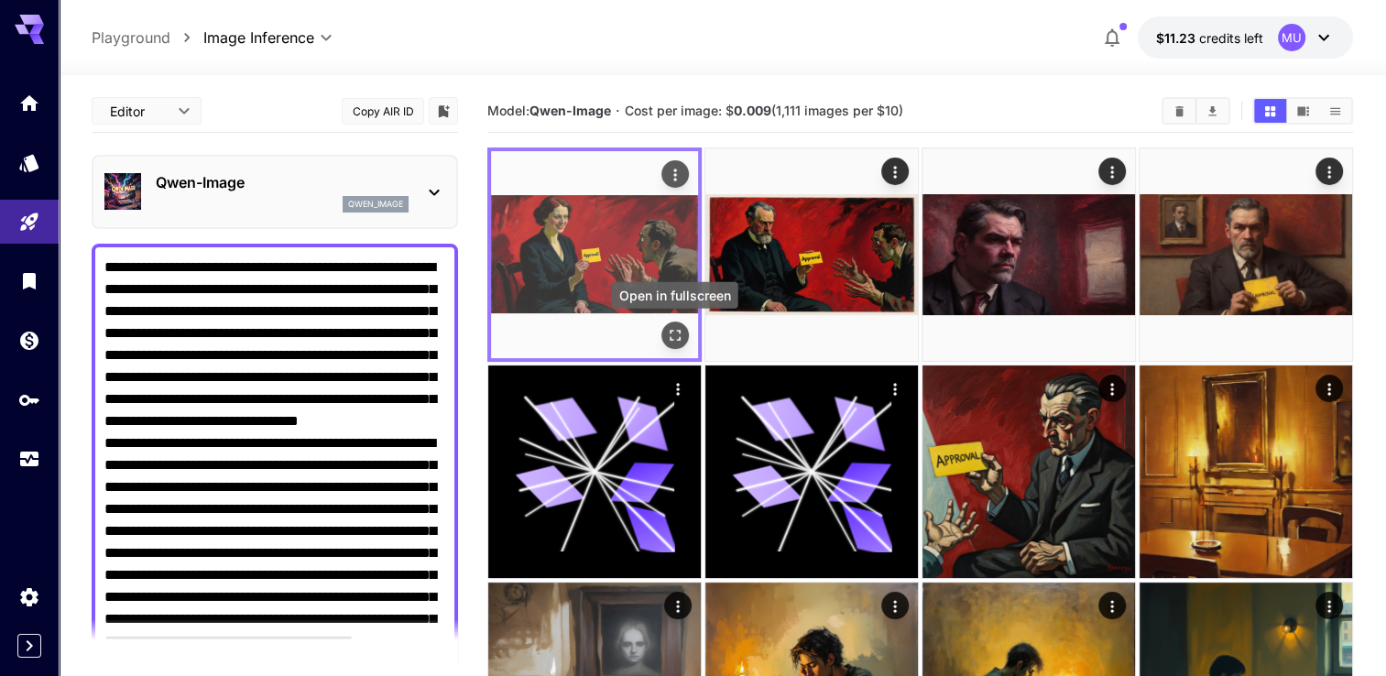
click at [679, 342] on icon "Open in fullscreen" at bounding box center [675, 335] width 18 height 18
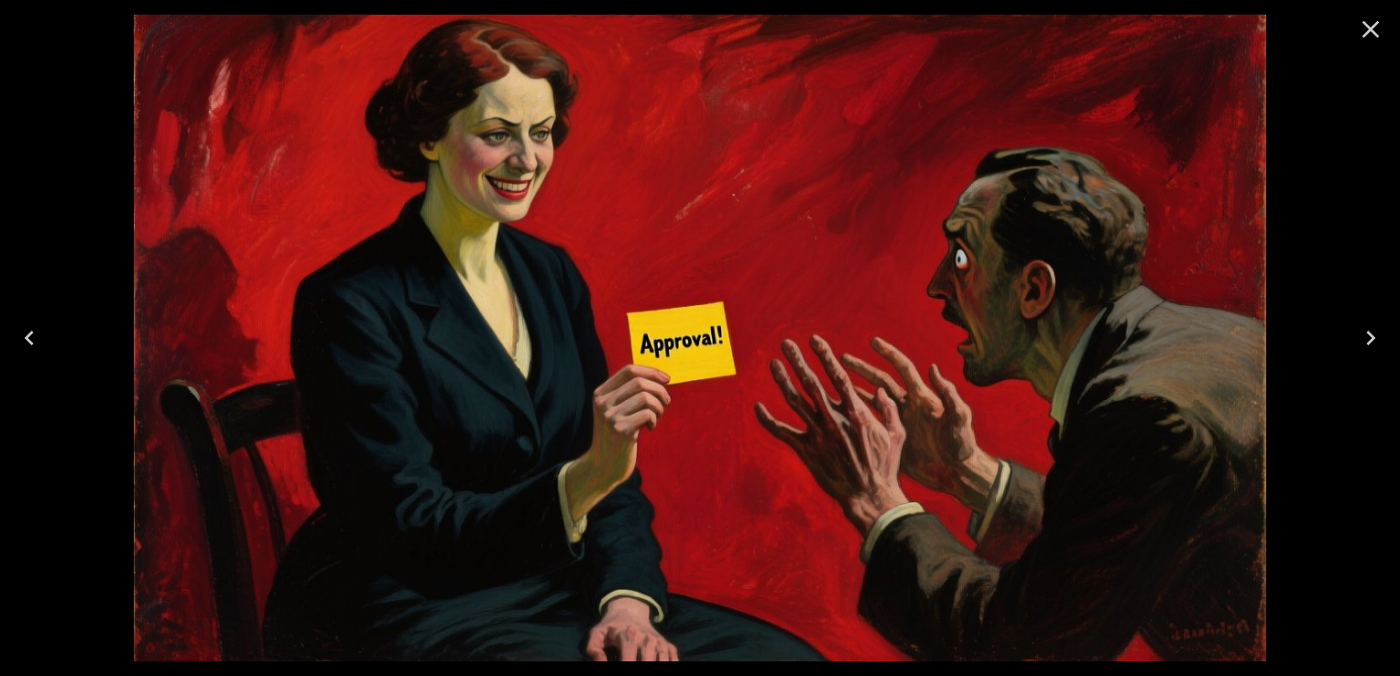
click at [1370, 16] on icon "Close" at bounding box center [1370, 29] width 29 height 29
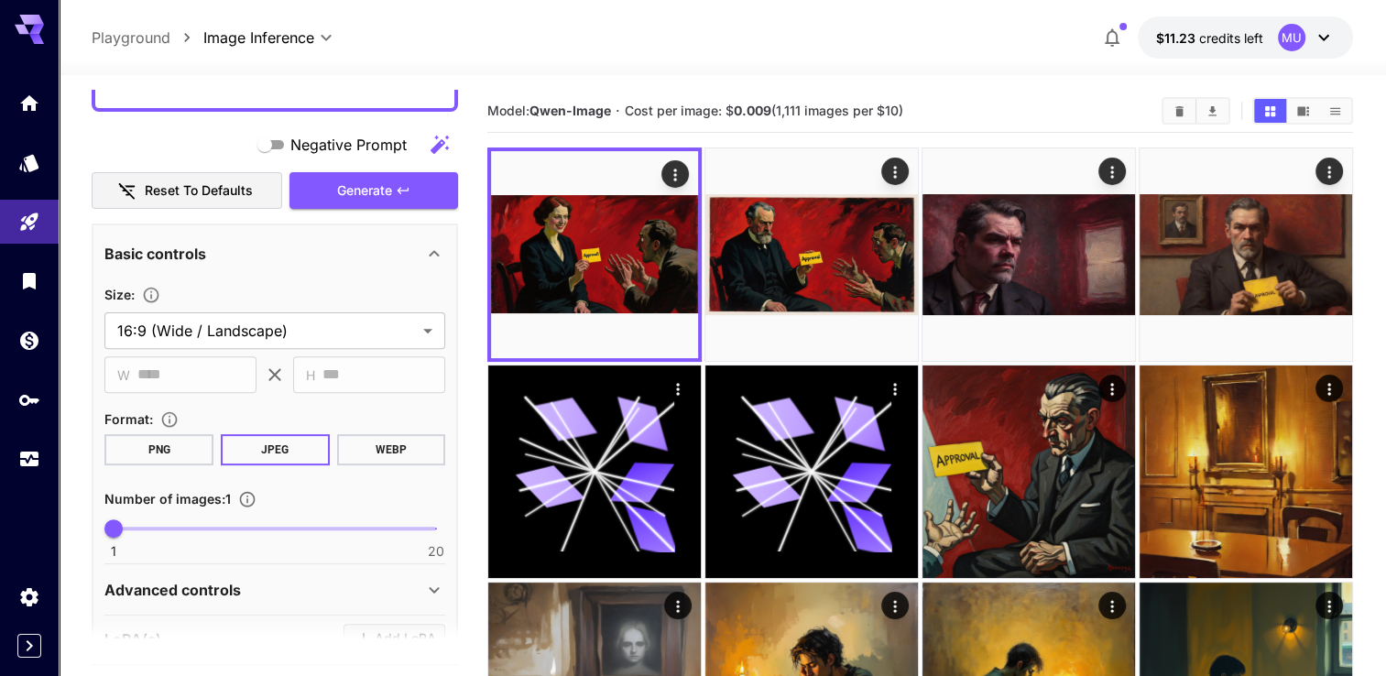
scroll to position [733, 0]
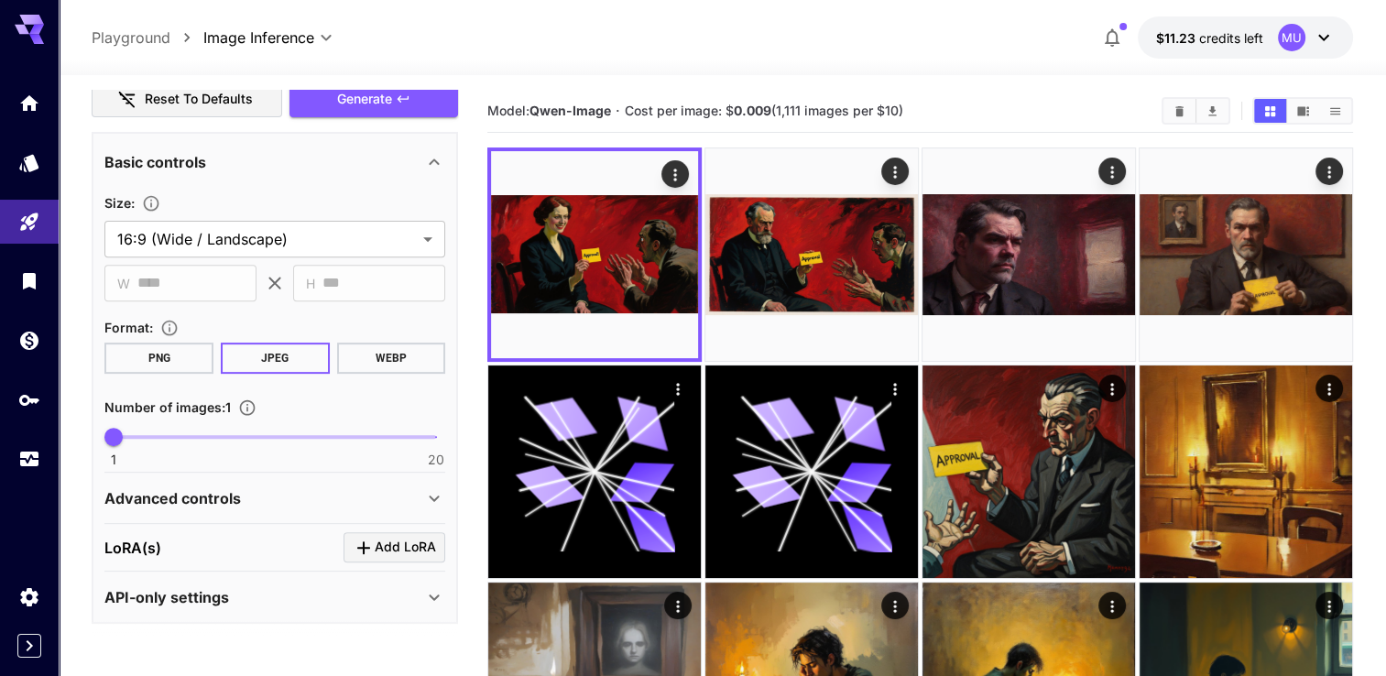
click at [202, 502] on p "Advanced controls" at bounding box center [172, 498] width 136 height 22
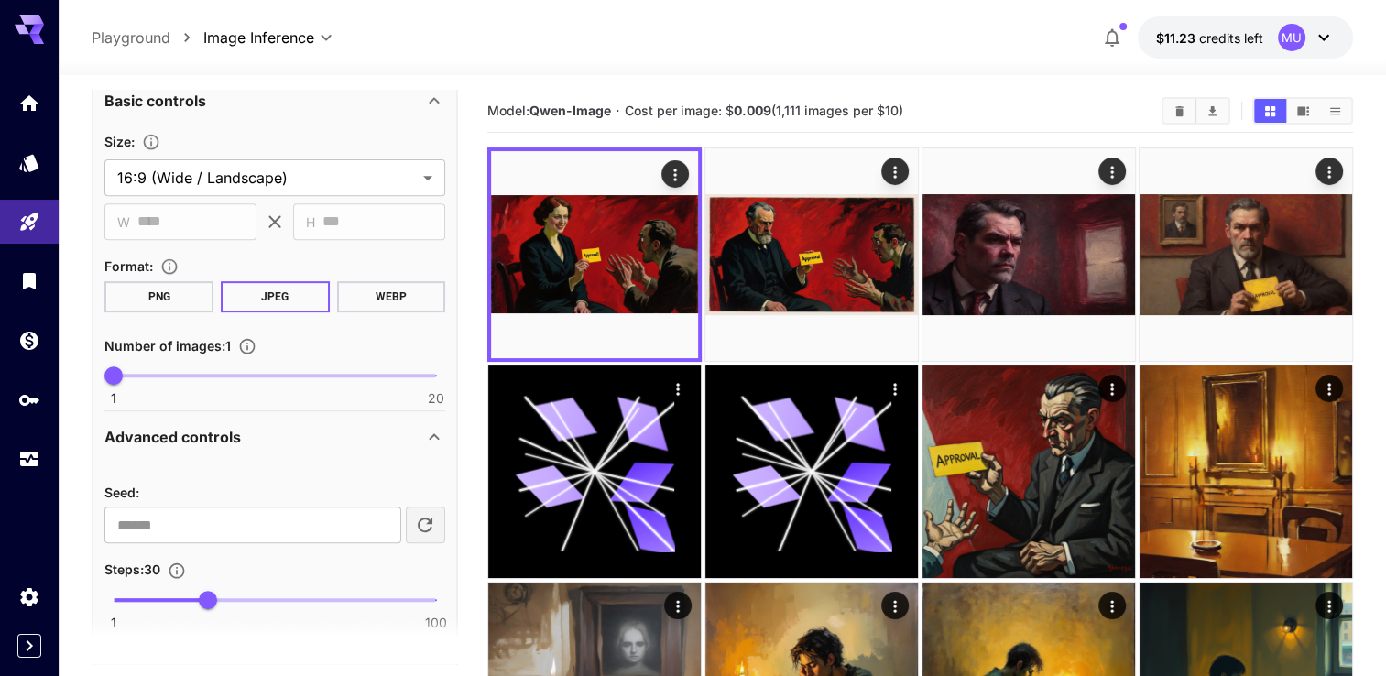
scroll to position [916, 0]
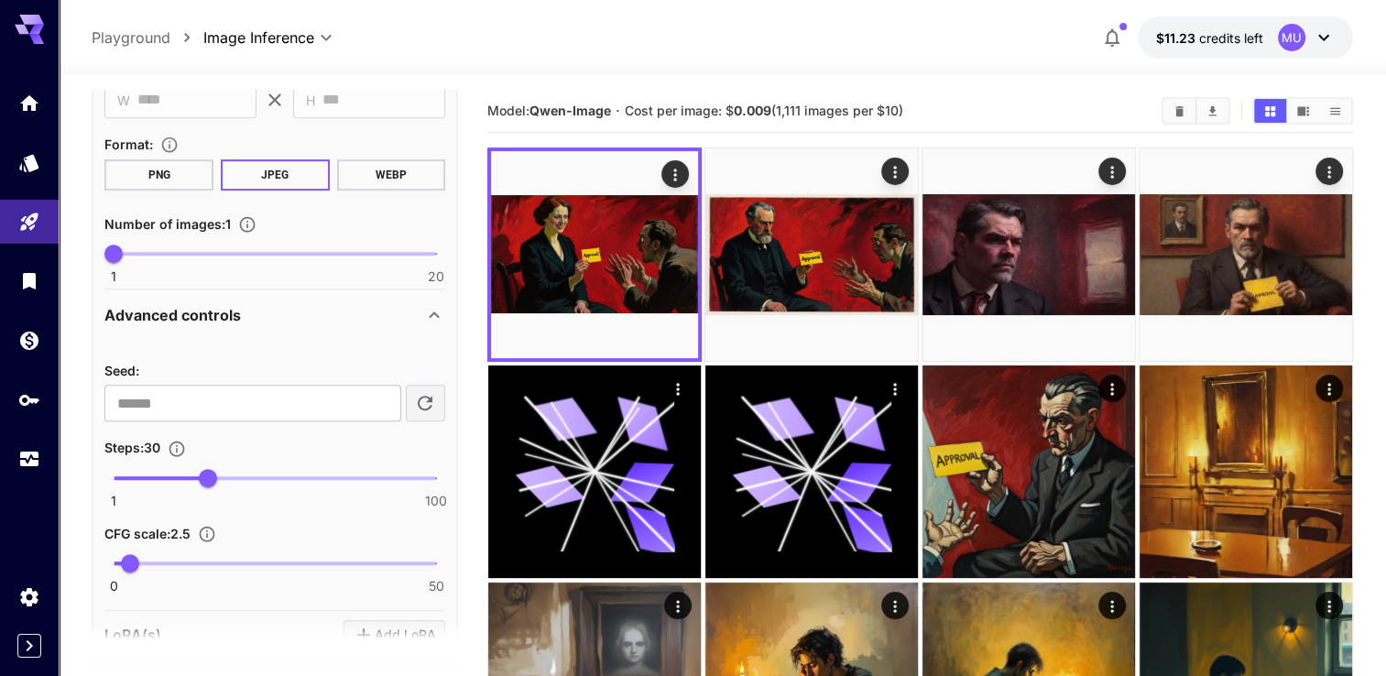
click at [271, 478] on span "1 100 30" at bounding box center [275, 477] width 322 height 27
click at [311, 474] on span "1 100 61" at bounding box center [275, 477] width 322 height 27
drag, startPoint x: 328, startPoint y: 476, endPoint x: 459, endPoint y: 481, distance: 131.1
click at [393, 479] on span "1 100 100" at bounding box center [275, 477] width 322 height 27
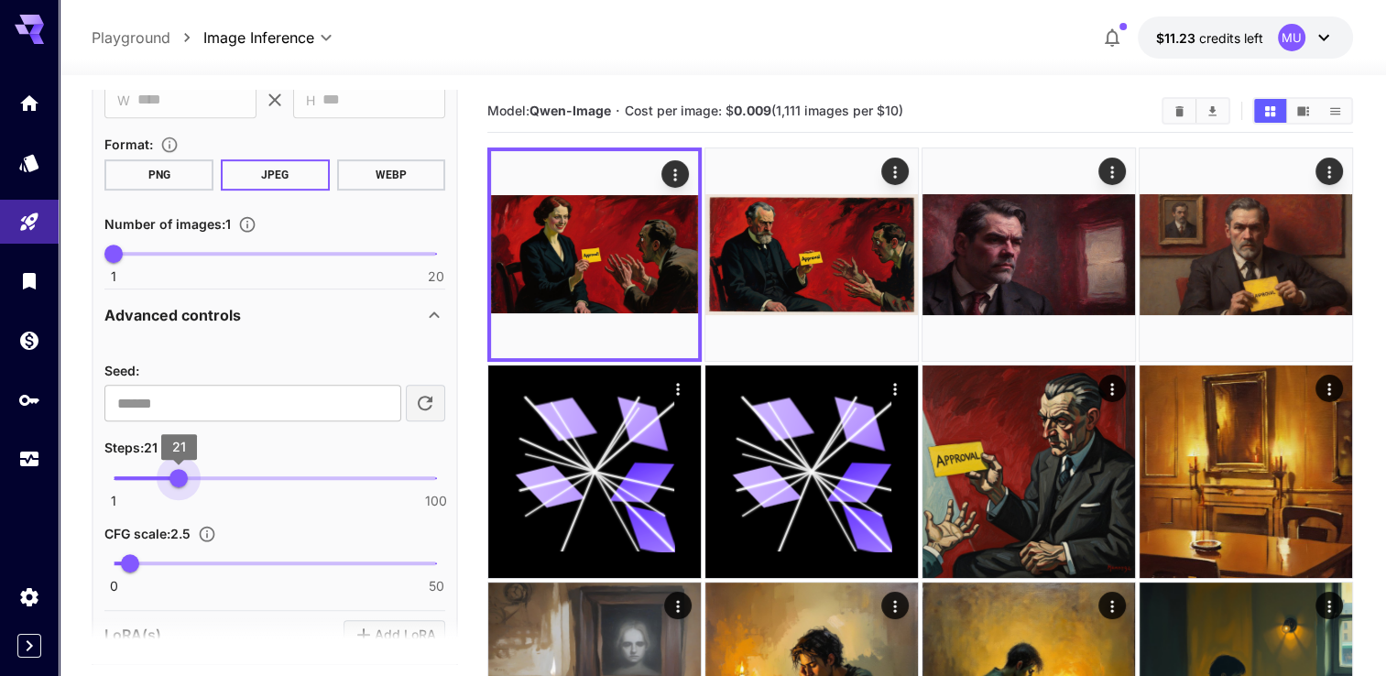
drag, startPoint x: 308, startPoint y: 481, endPoint x: 180, endPoint y: 489, distance: 128.5
click at [180, 489] on span "1 100 21" at bounding box center [275, 477] width 322 height 27
drag, startPoint x: 300, startPoint y: 477, endPoint x: 450, endPoint y: 475, distance: 150.2
click at [436, 475] on span "1 100 100" at bounding box center [275, 477] width 322 height 27
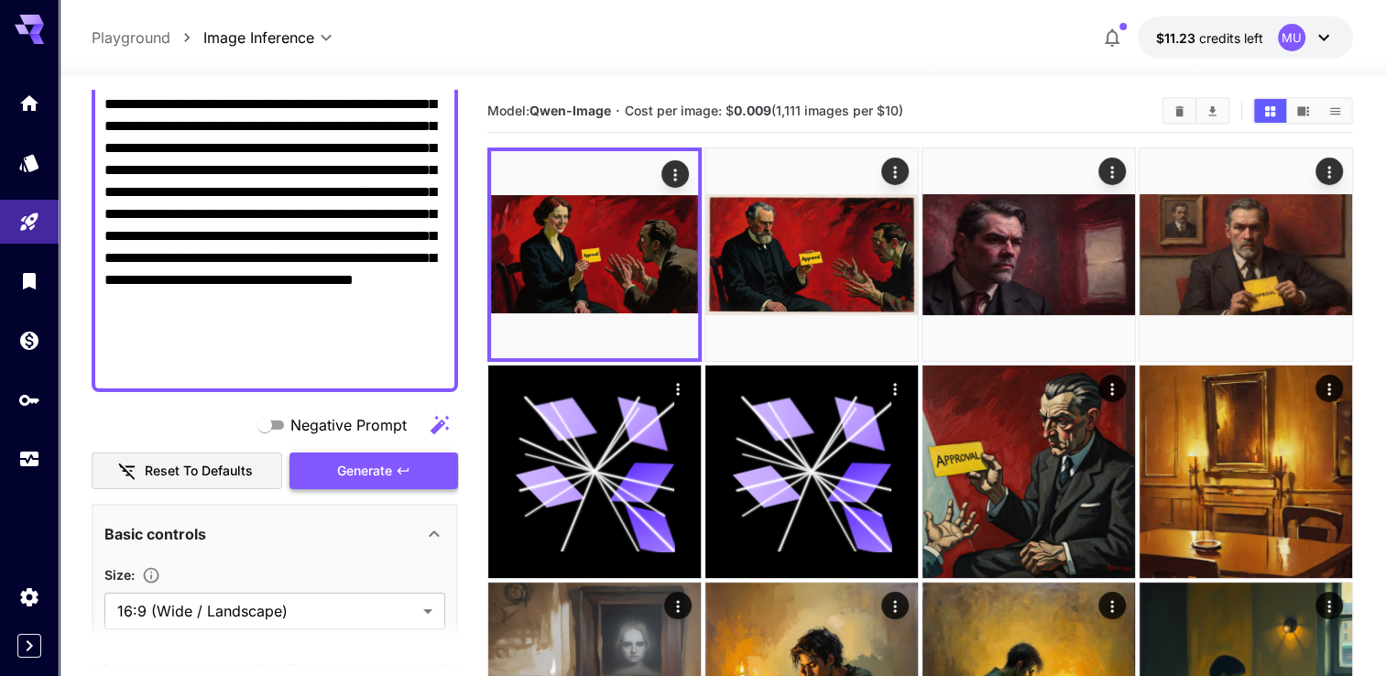
scroll to position [366, 0]
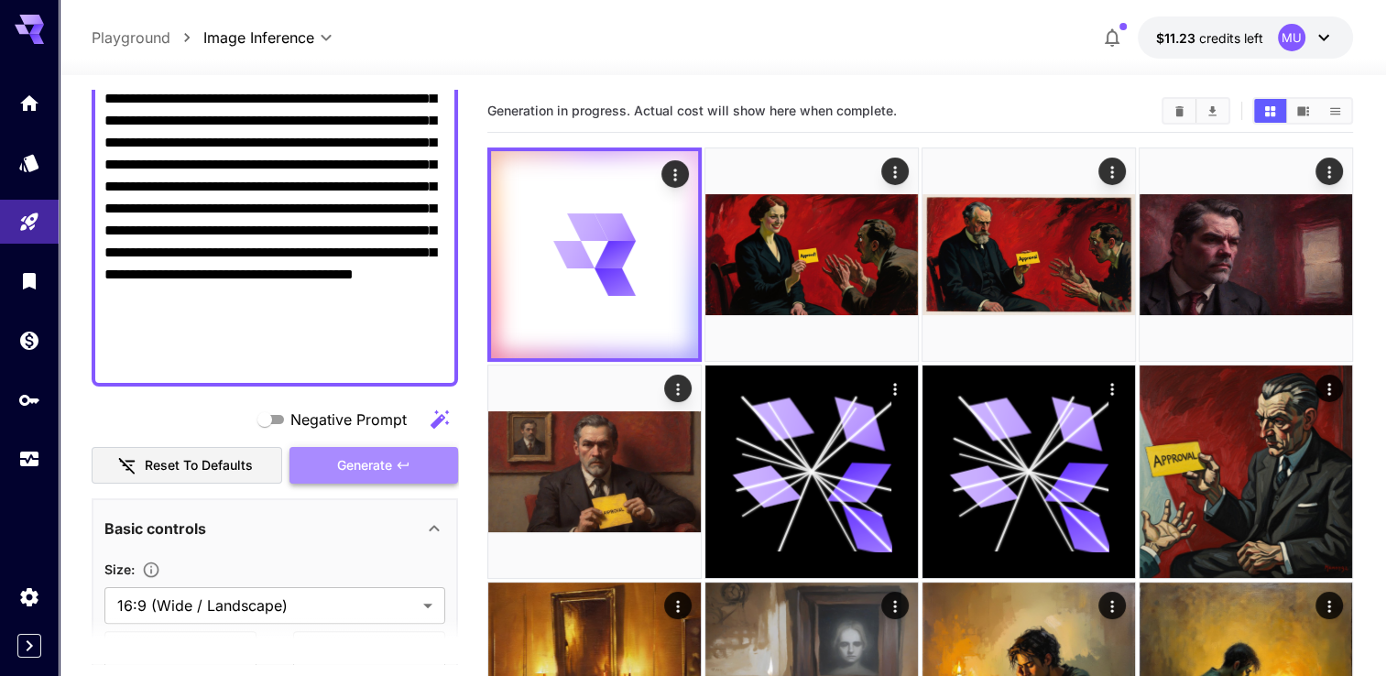
click at [366, 471] on span "Generate" at bounding box center [364, 465] width 55 height 23
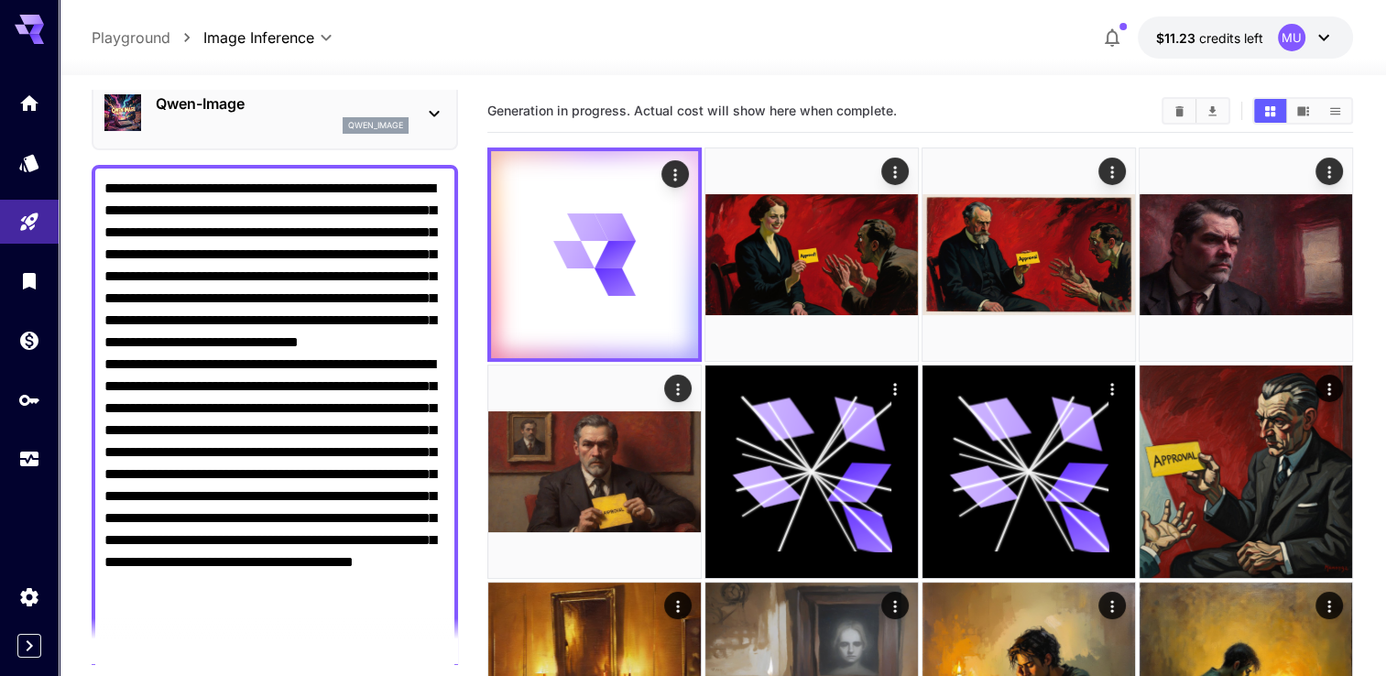
scroll to position [0, 0]
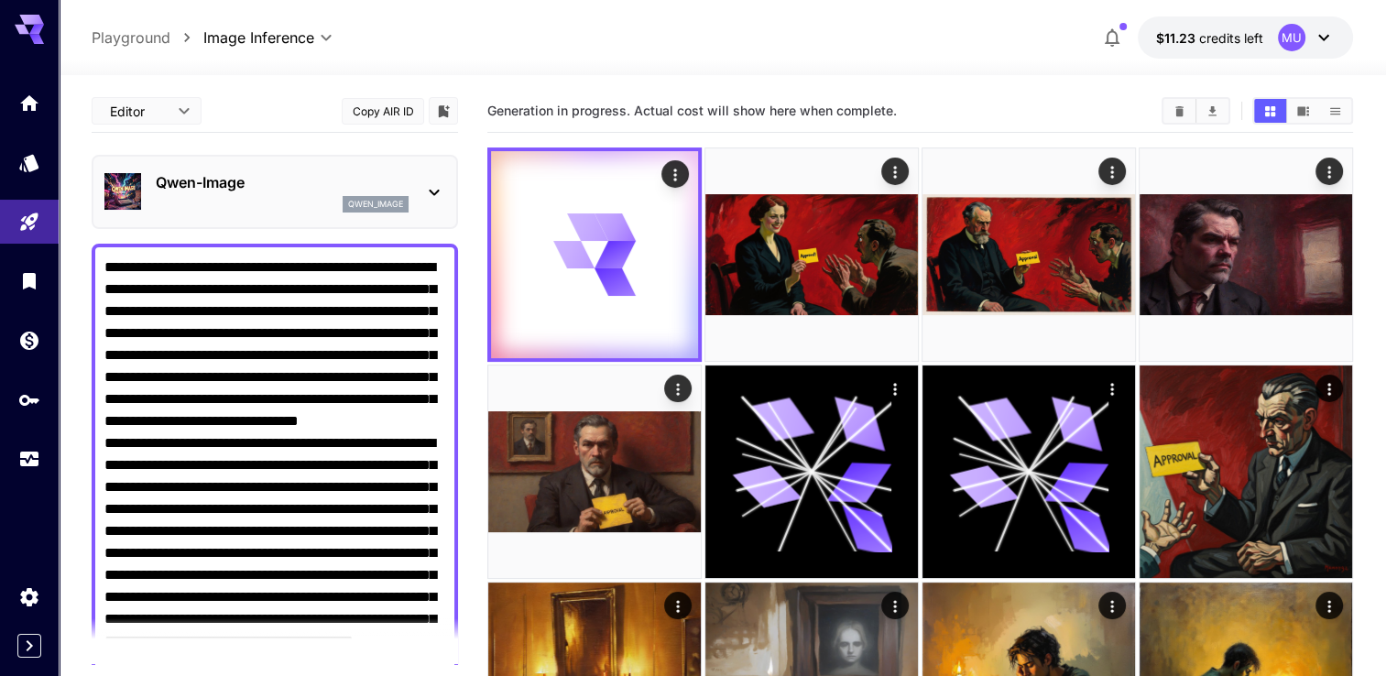
click at [984, 103] on section "Generation in progress. Actual cost will show here when complete." at bounding box center [816, 111] width 659 height 17
click at [986, 15] on div "**********" at bounding box center [722, 37] width 1327 height 75
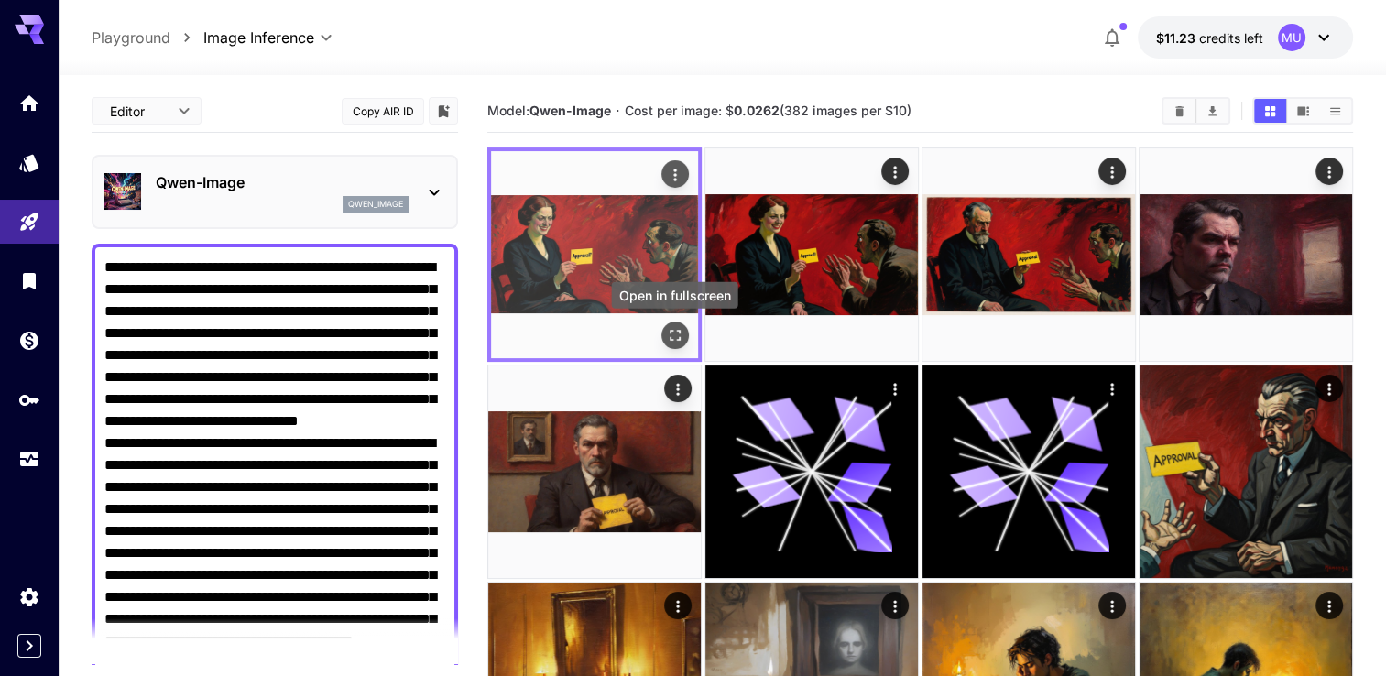
click at [681, 326] on icon "Open in fullscreen" at bounding box center [675, 335] width 18 height 18
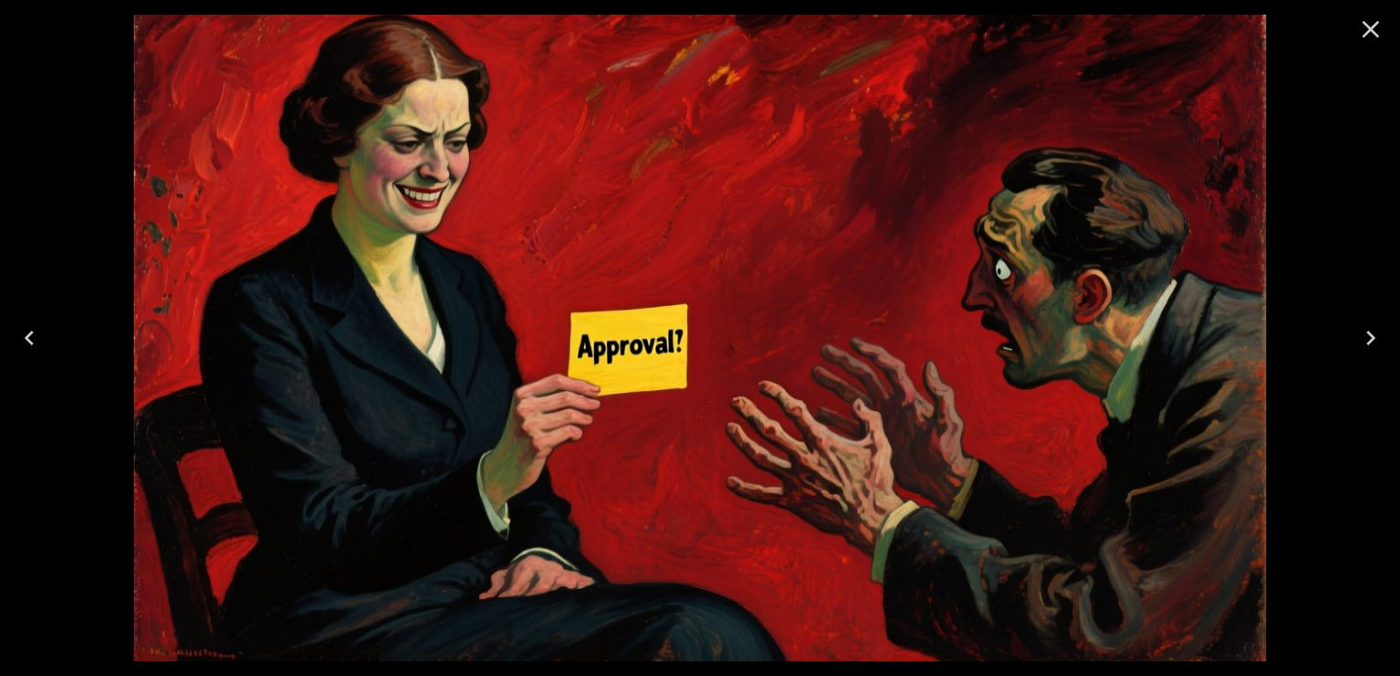
click at [1375, 33] on icon "Close" at bounding box center [1370, 29] width 17 height 17
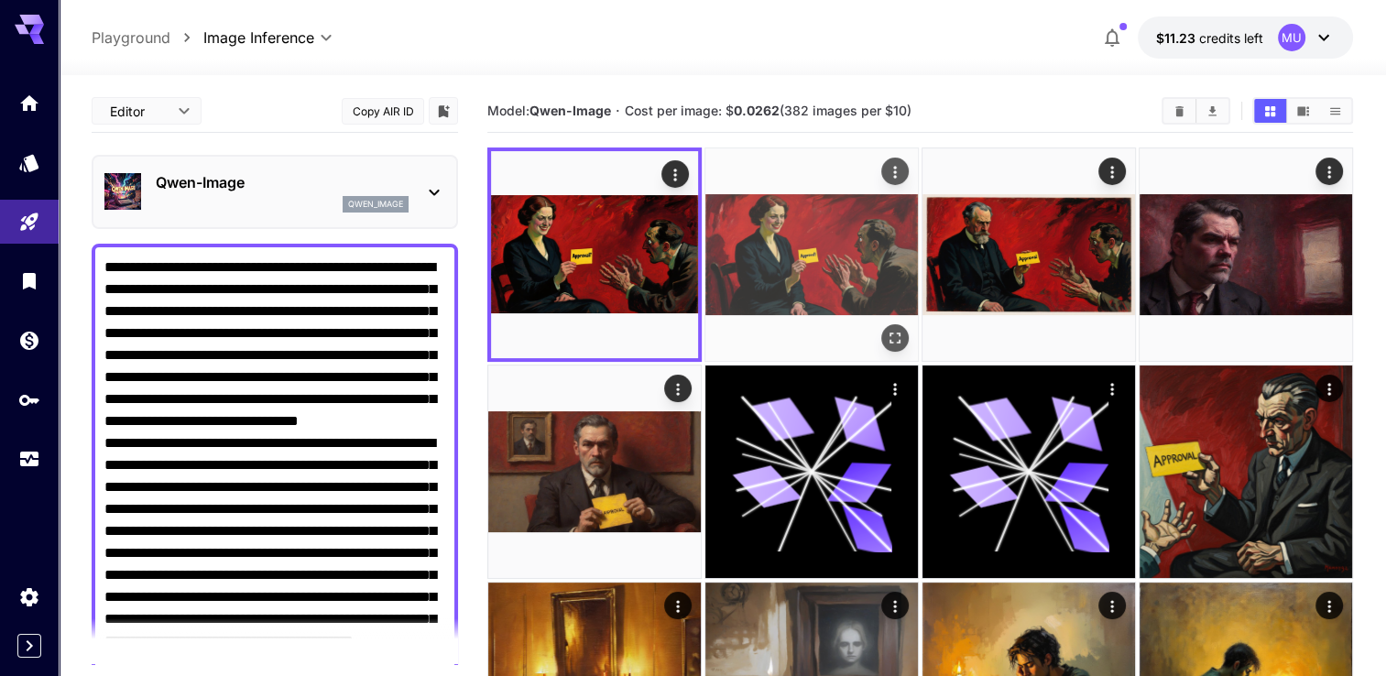
click at [844, 244] on img at bounding box center [811, 254] width 213 height 213
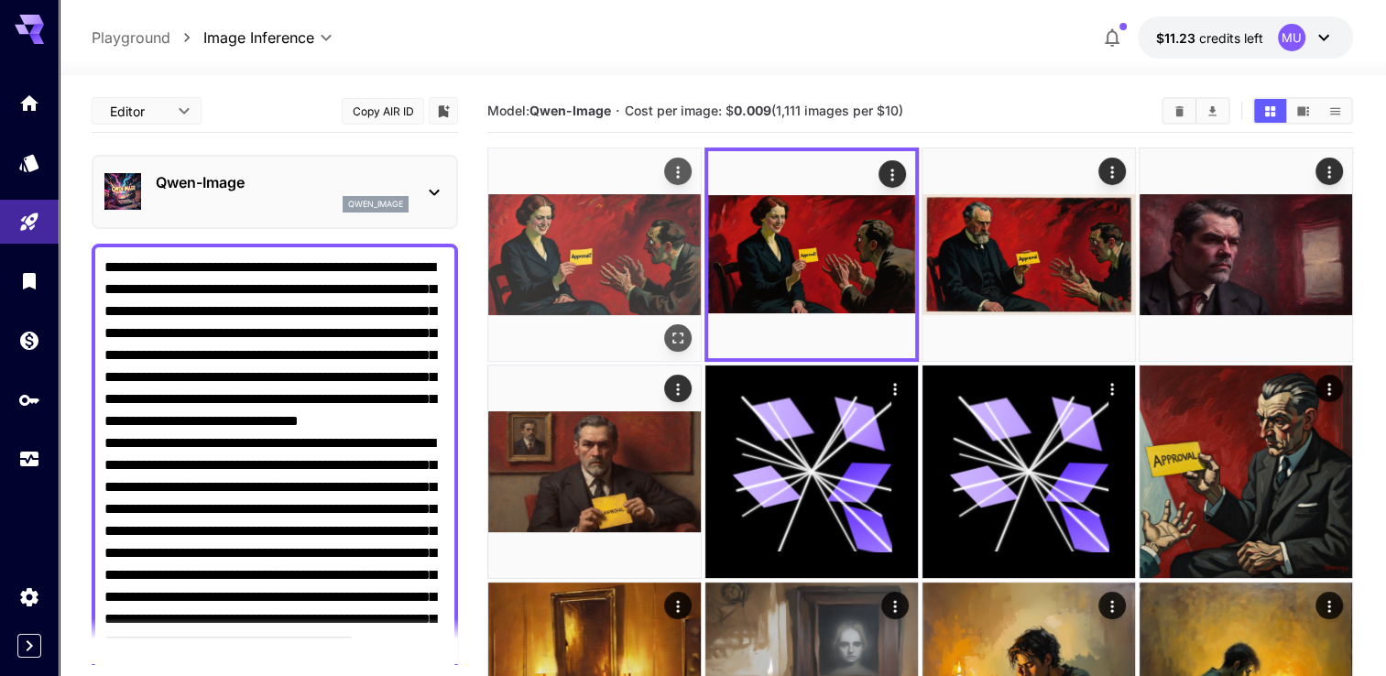
click at [620, 232] on img at bounding box center [594, 254] width 213 height 213
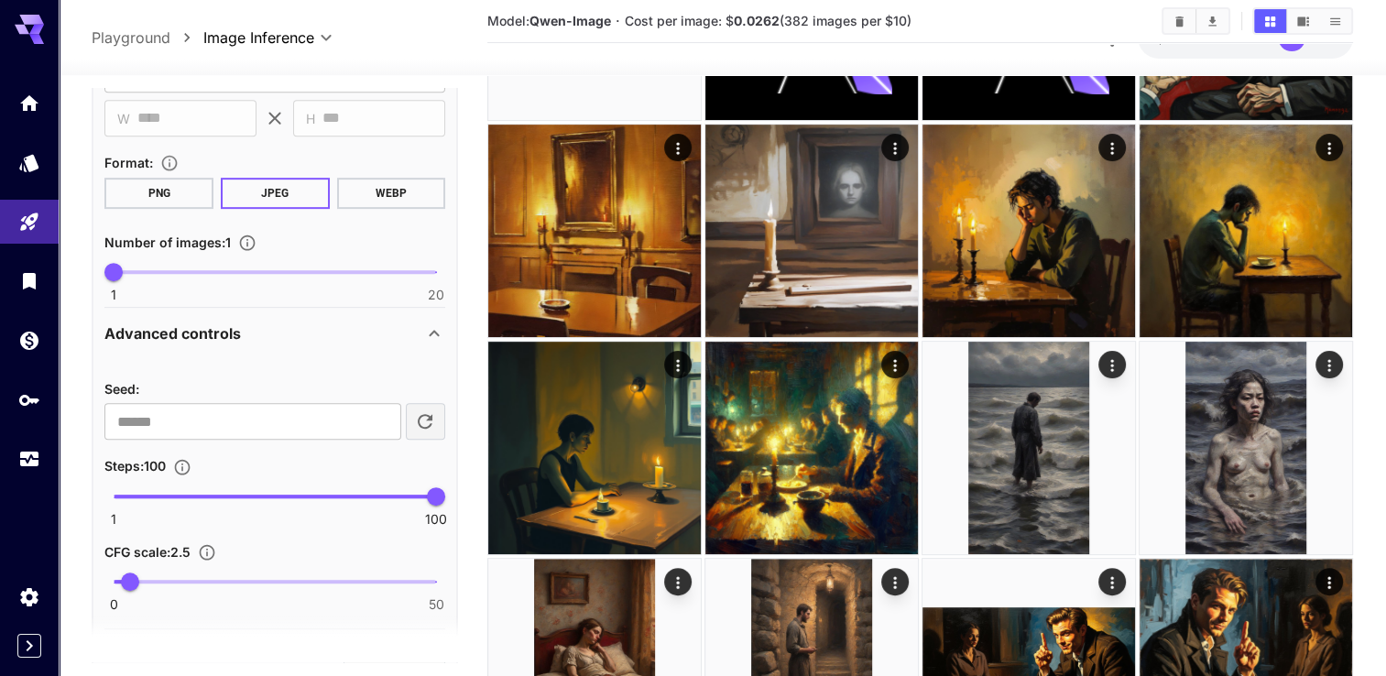
scroll to position [916, 0]
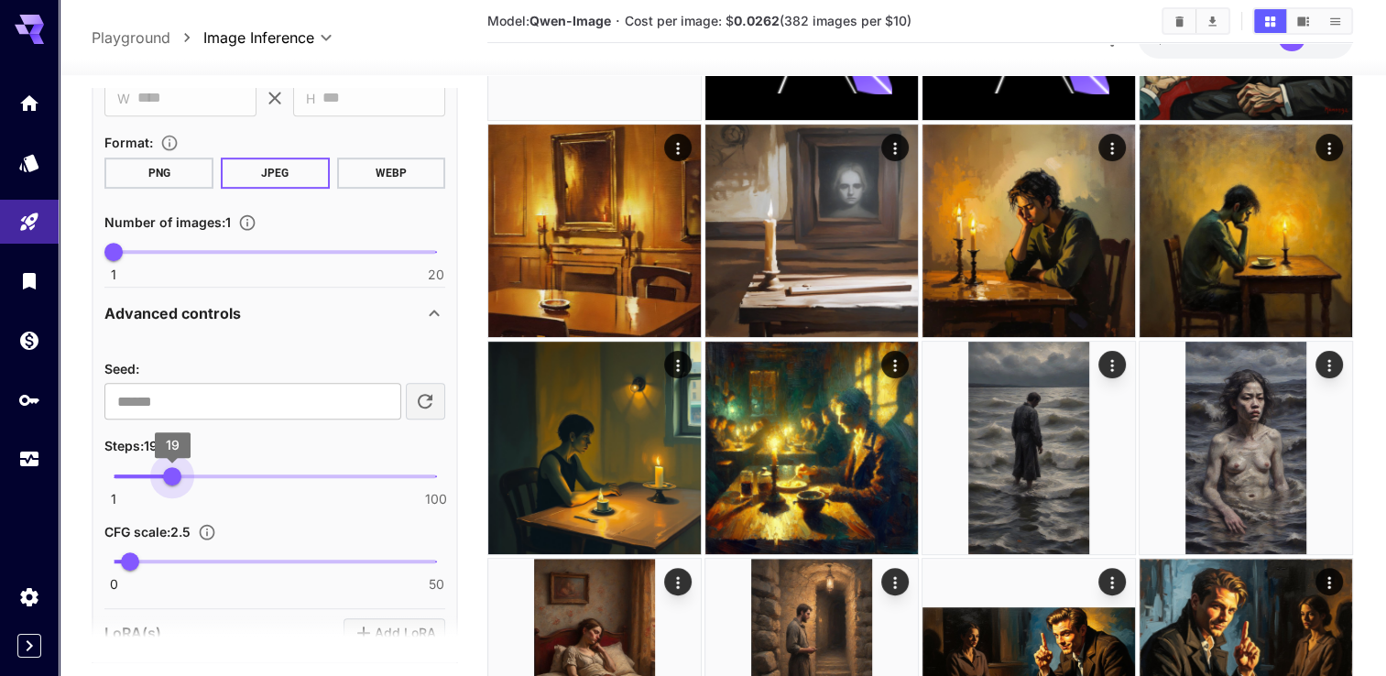
type input "**"
drag, startPoint x: 154, startPoint y: 473, endPoint x: 174, endPoint y: 475, distance: 20.3
click at [174, 475] on span "1 100 20" at bounding box center [275, 476] width 322 height 27
click at [474, 91] on main "**********" at bounding box center [722, 643] width 1261 height 2022
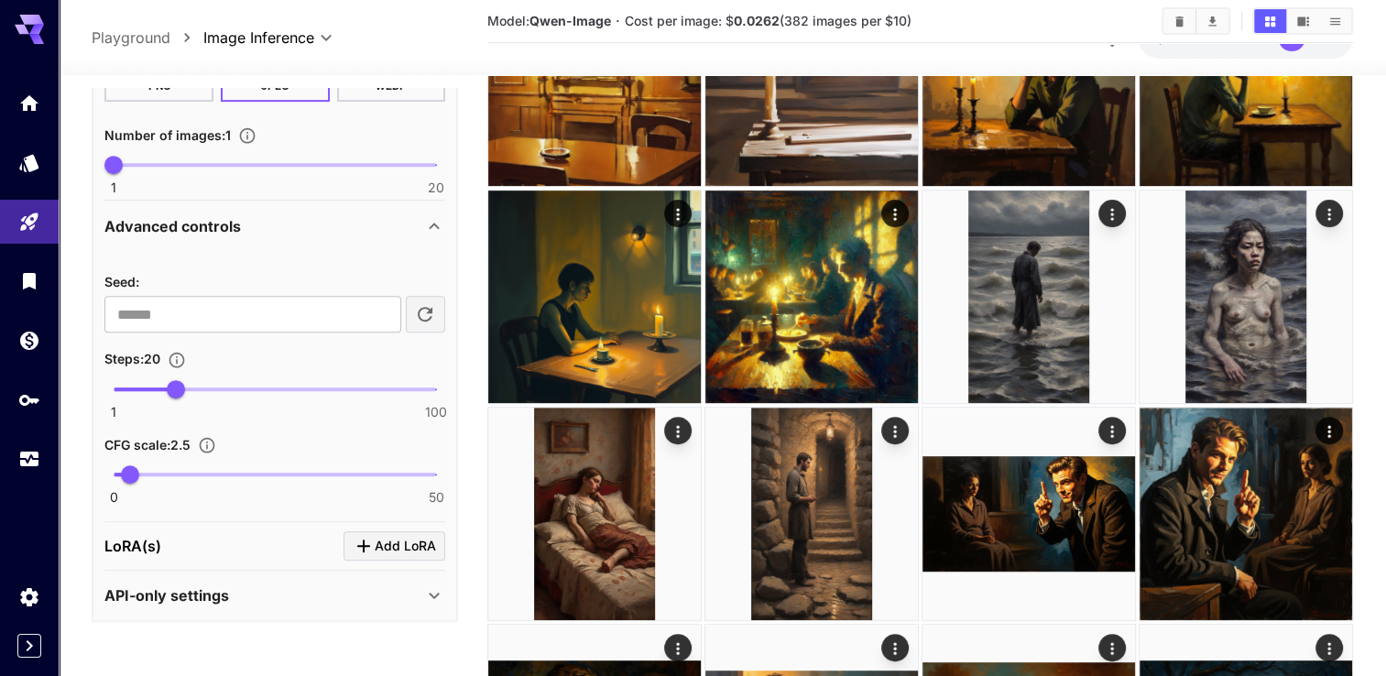
scroll to position [641, 0]
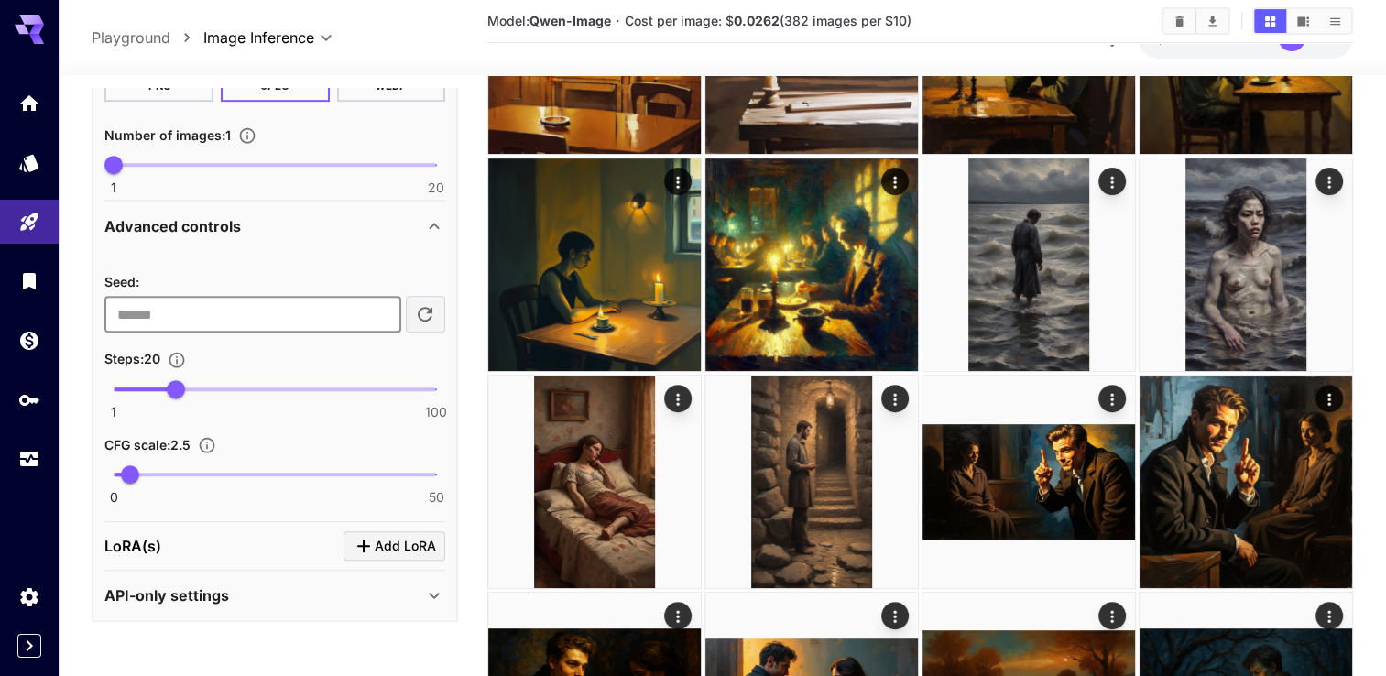
click at [205, 324] on input "number" at bounding box center [252, 314] width 296 height 37
type input "*"
type input "**"
click at [194, 273] on div "Seed :" at bounding box center [274, 281] width 341 height 22
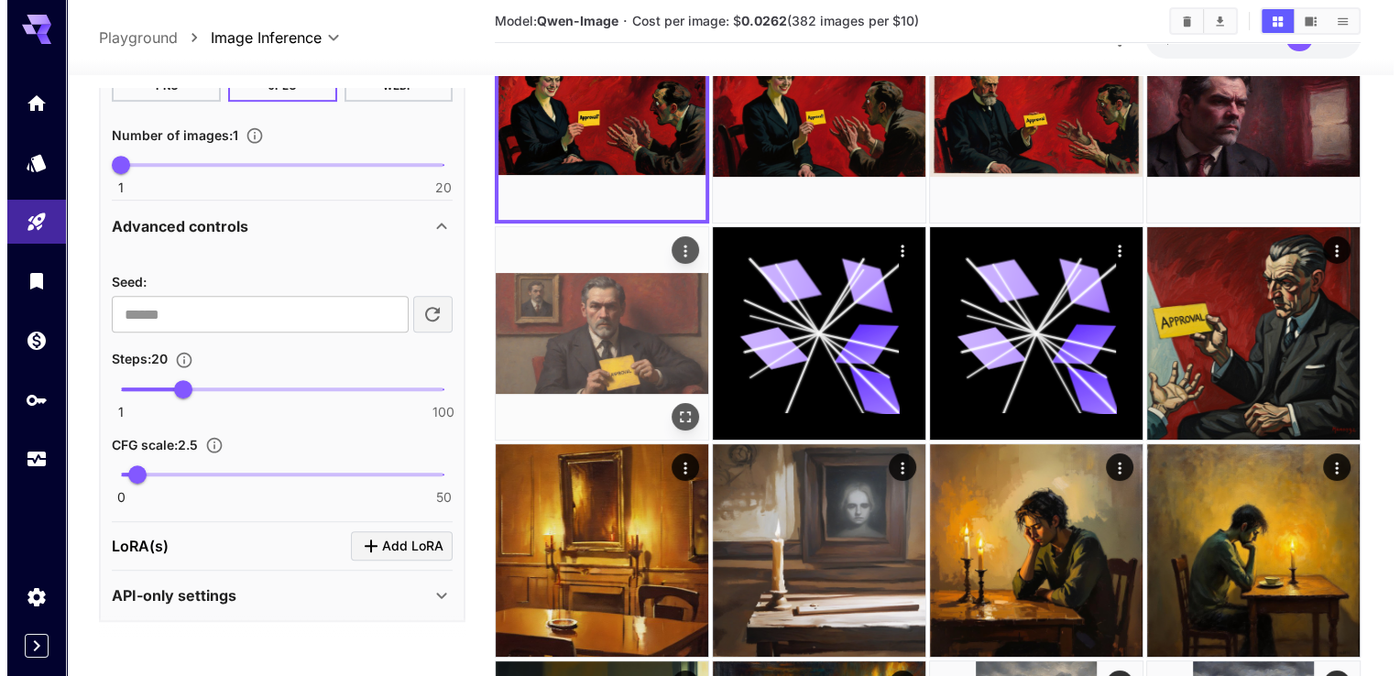
scroll to position [0, 0]
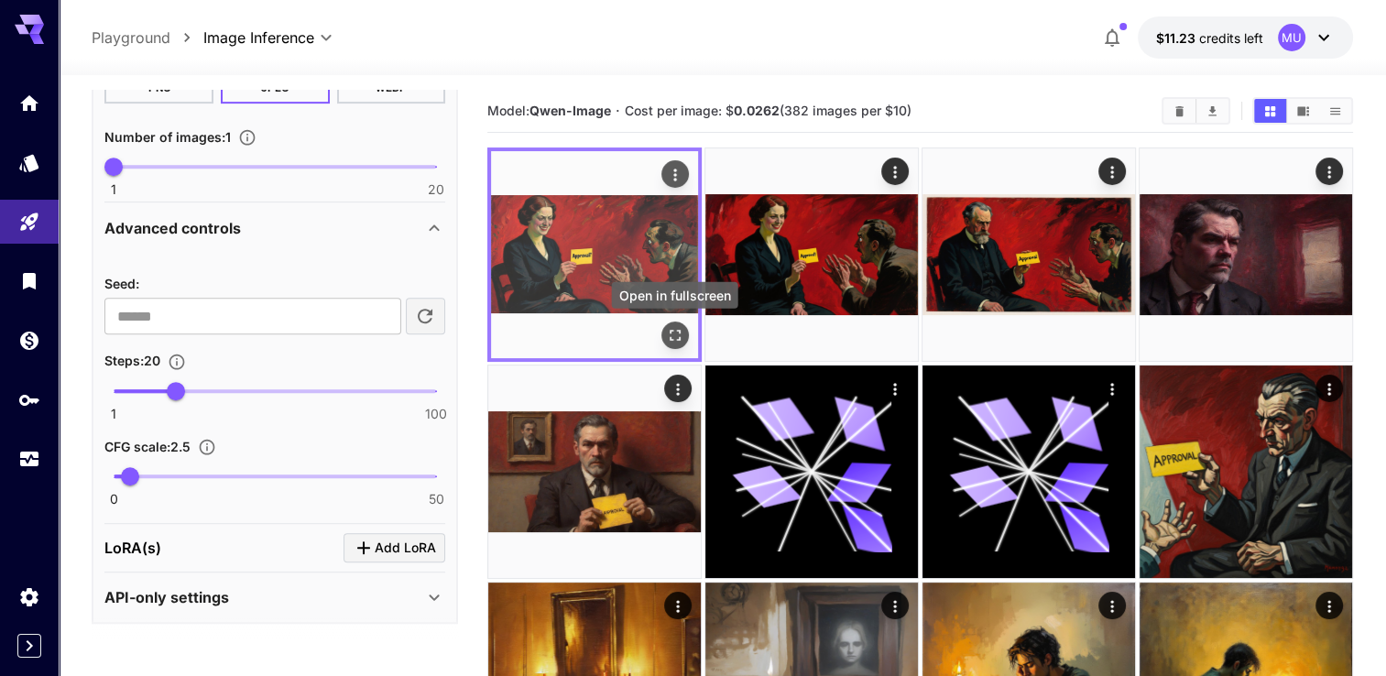
click at [676, 336] on icon "Open in fullscreen" at bounding box center [675, 335] width 18 height 18
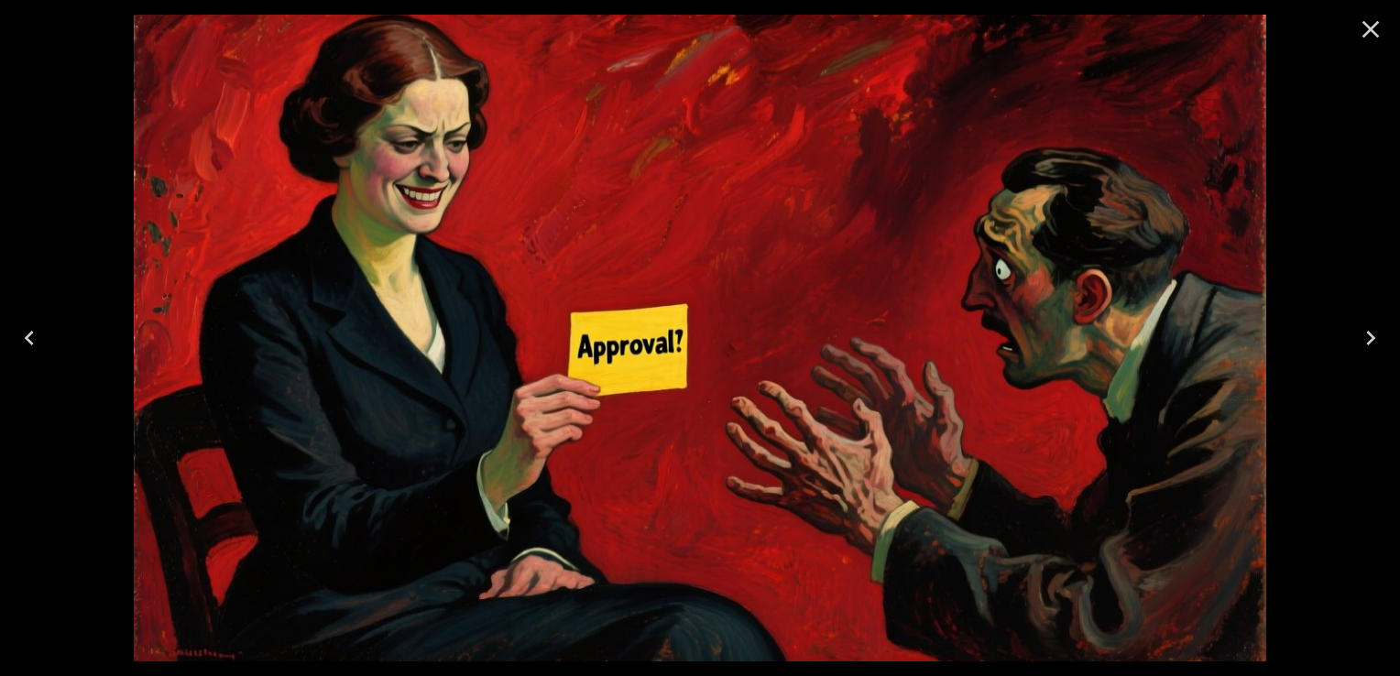
click at [1376, 27] on icon "Close" at bounding box center [1370, 29] width 29 height 29
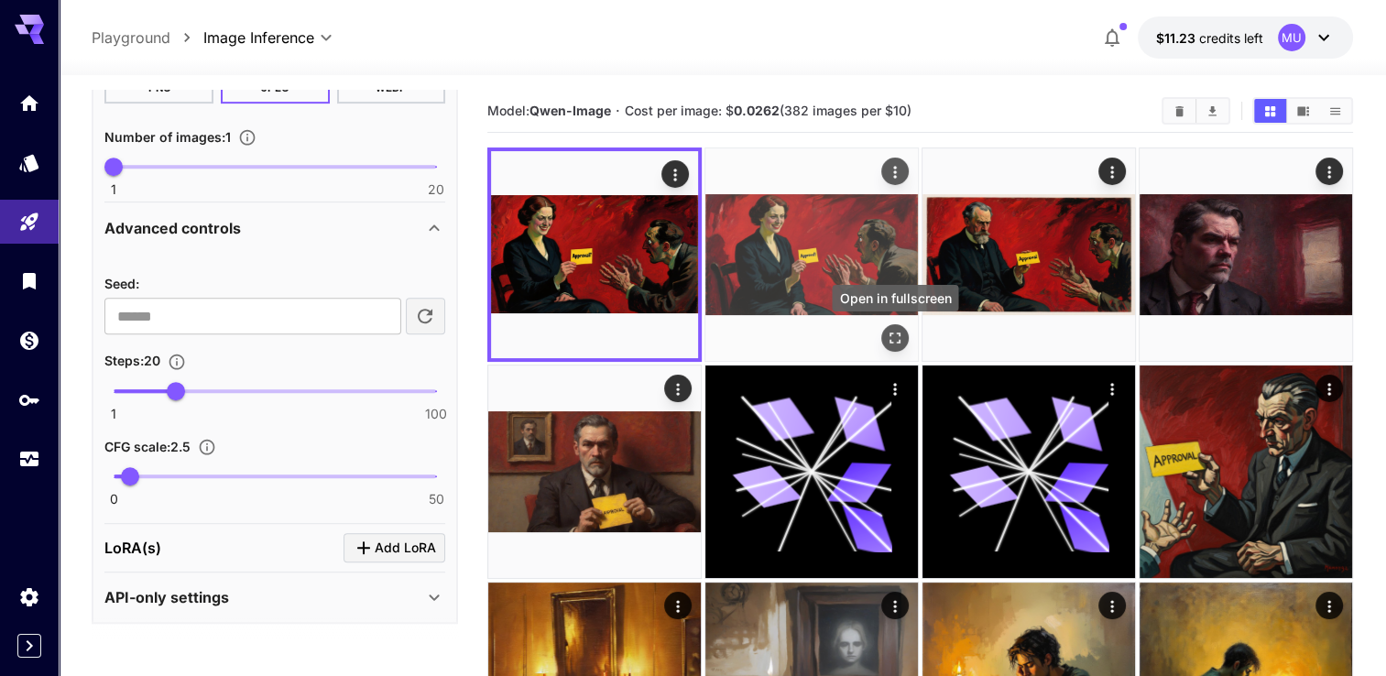
click at [898, 335] on icon "Open in fullscreen" at bounding box center [895, 338] width 18 height 18
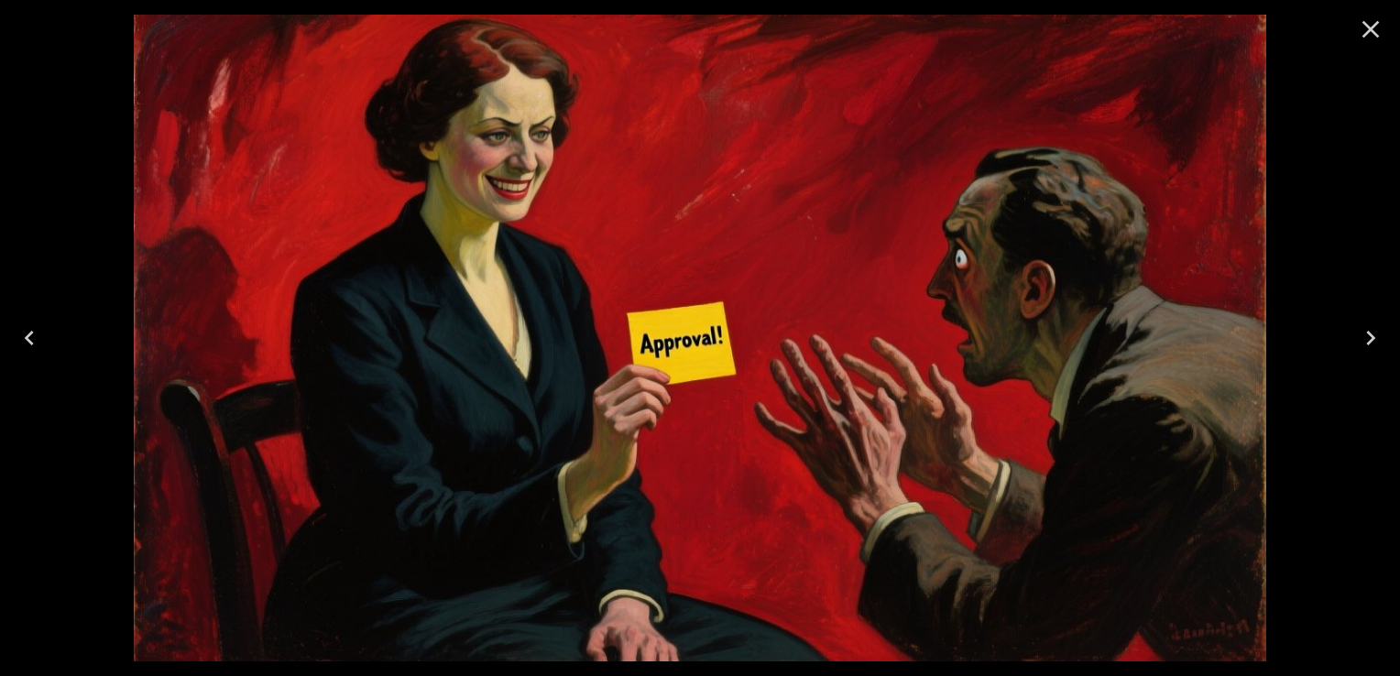
click at [1364, 38] on icon "Close" at bounding box center [1370, 29] width 29 height 29
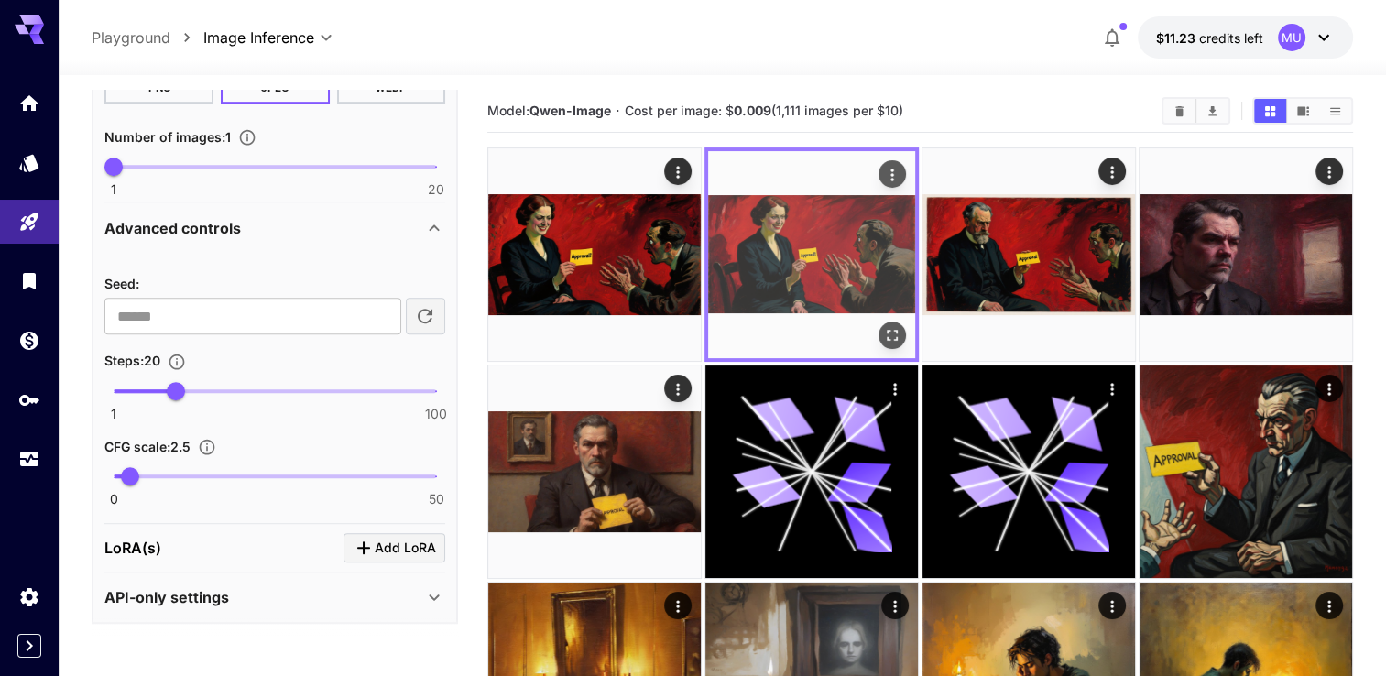
click at [893, 333] on icon "Open in fullscreen" at bounding box center [892, 335] width 18 height 18
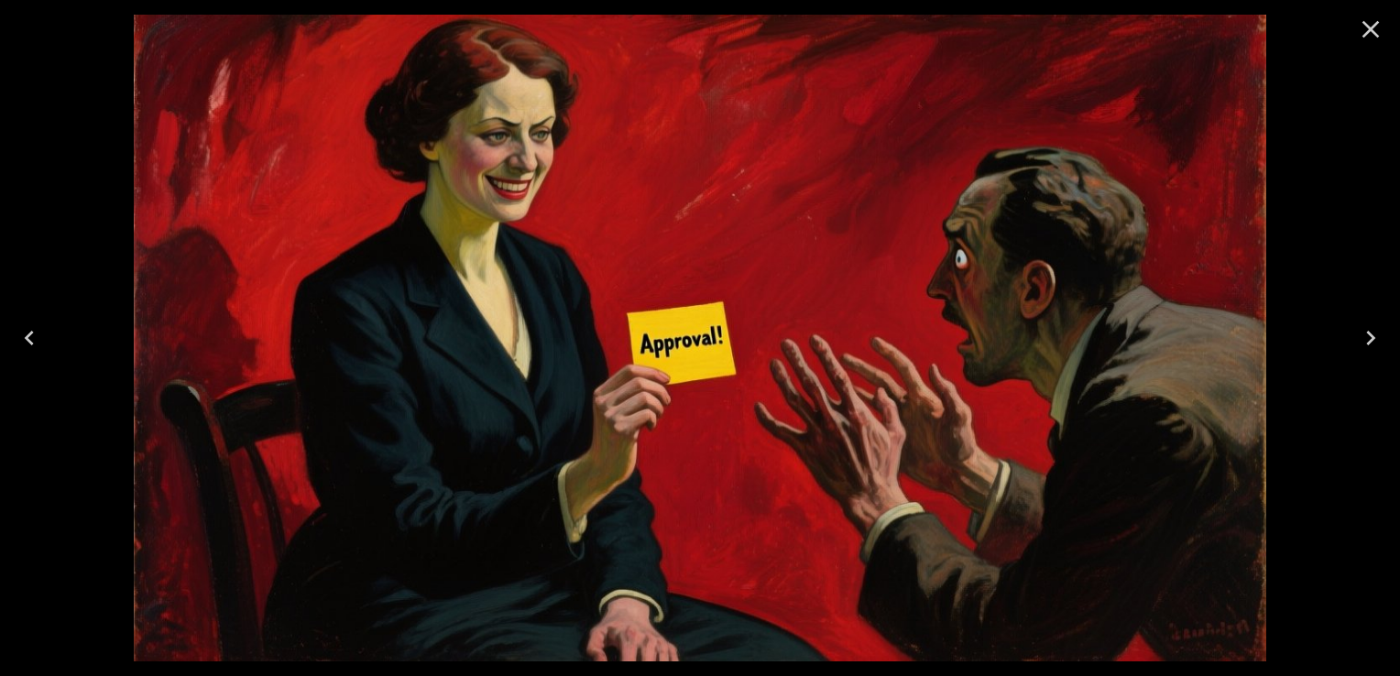
click at [1363, 27] on icon "Close" at bounding box center [1370, 29] width 29 height 29
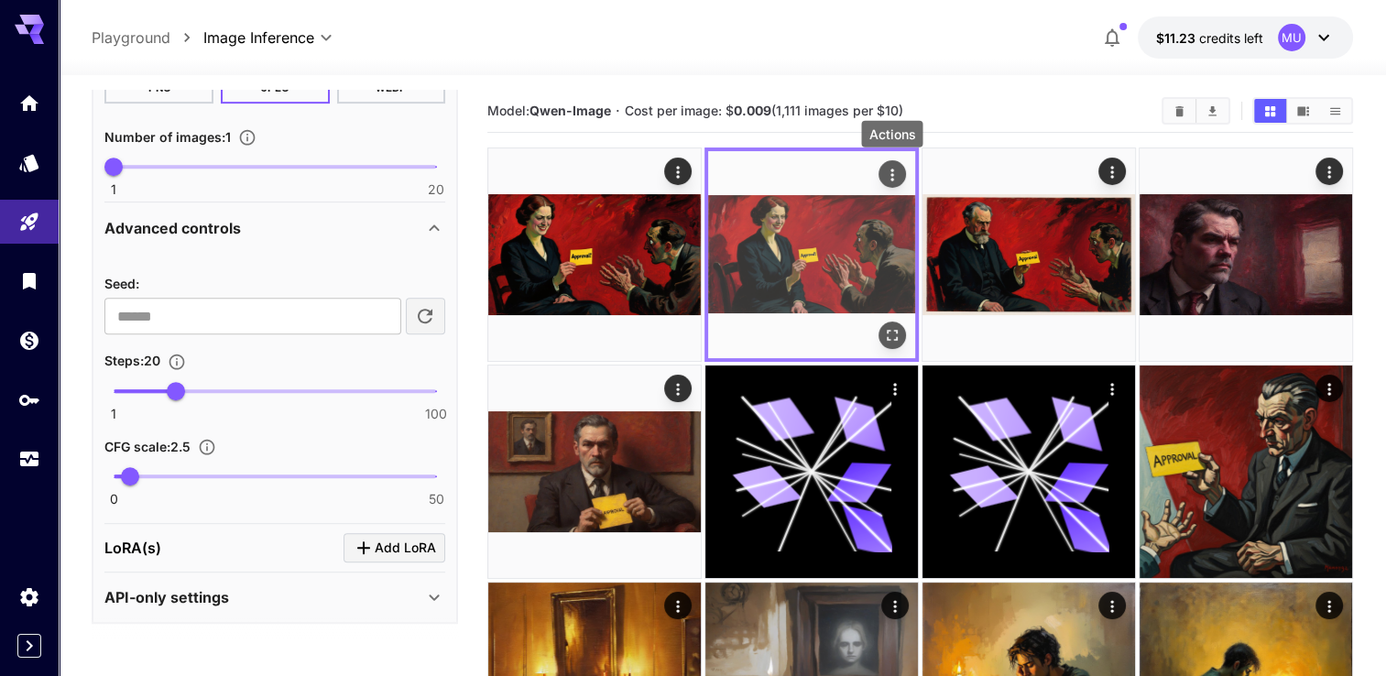
click at [890, 181] on icon "Actions" at bounding box center [892, 175] width 18 height 18
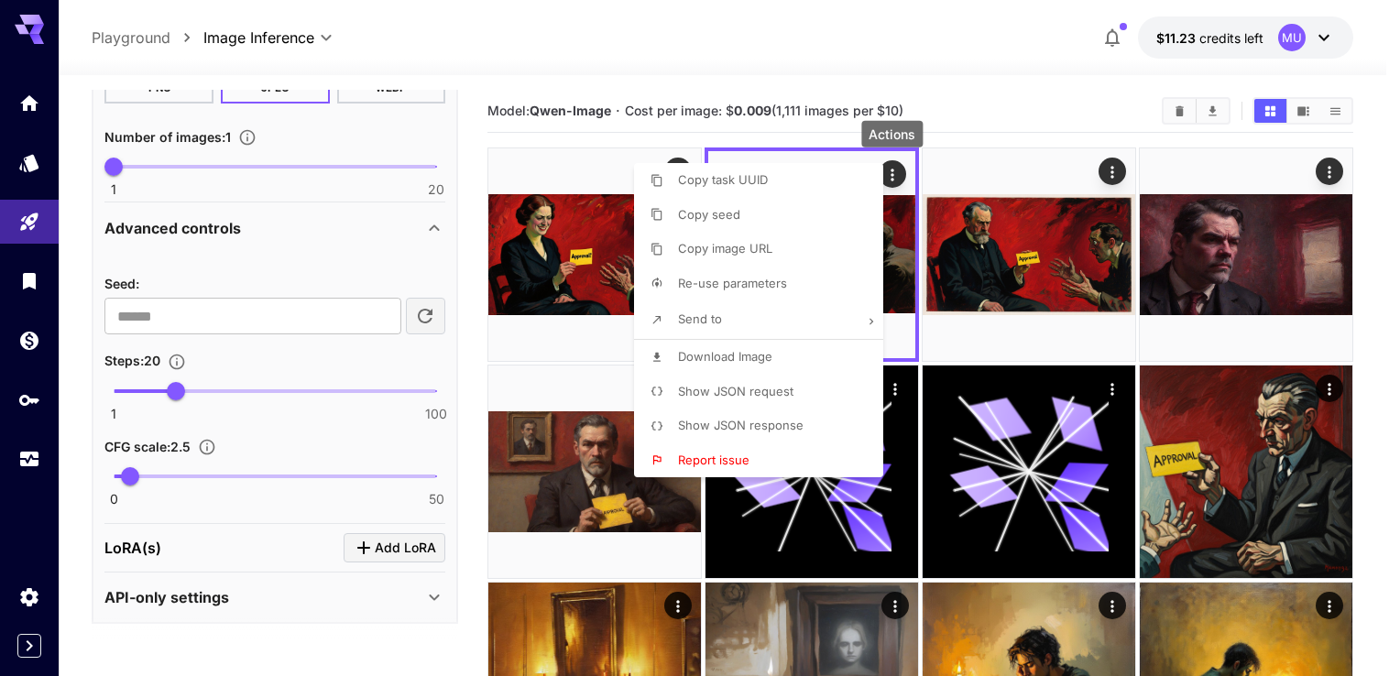
click at [687, 352] on span "Download Image" at bounding box center [725, 356] width 94 height 15
